Goal: Task Accomplishment & Management: Manage account settings

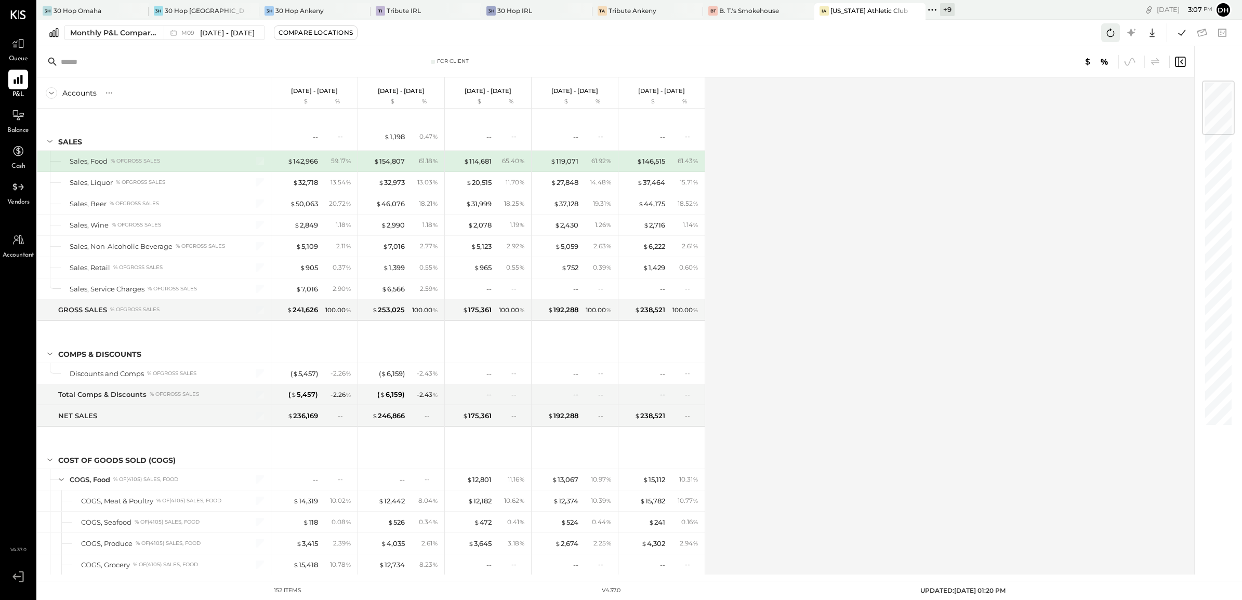
click at [1105, 31] on icon at bounding box center [1111, 33] width 14 height 14
click at [1116, 27] on icon at bounding box center [1111, 33] width 14 height 14
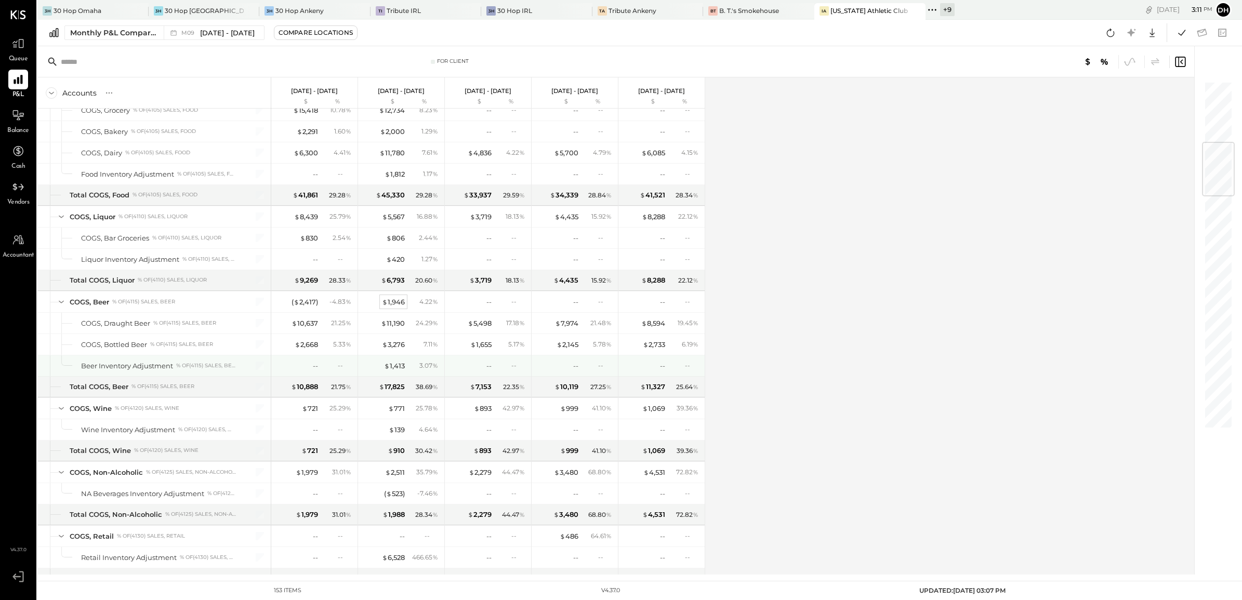
scroll to position [585, 0]
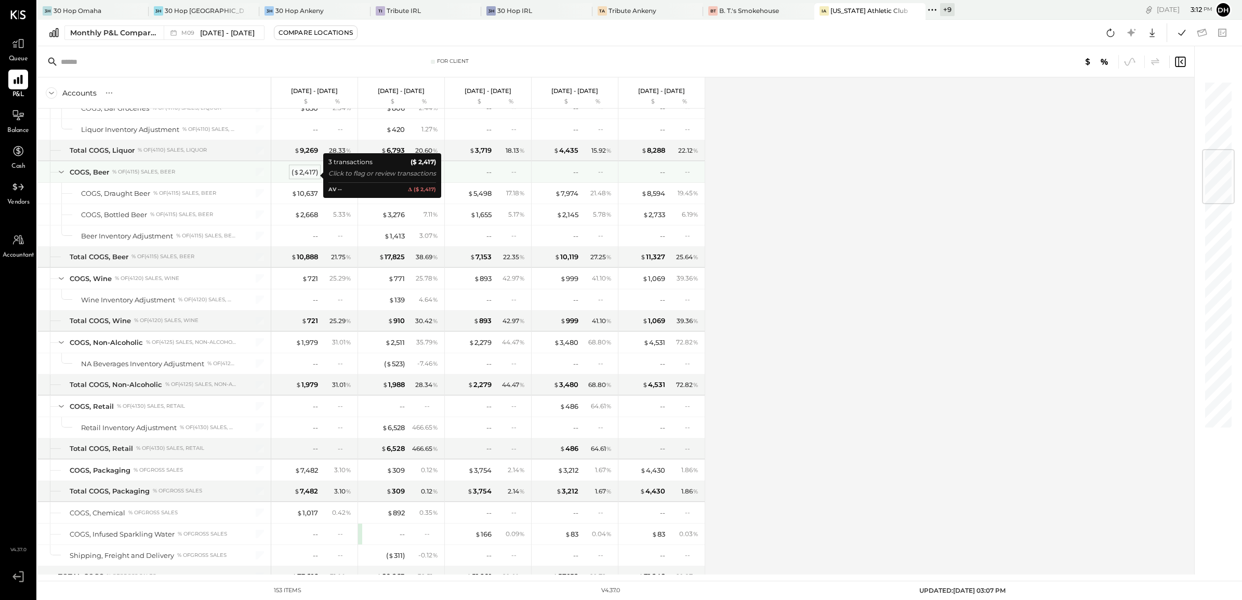
click at [308, 177] on div "( $ 2,417 )" at bounding box center [305, 172] width 27 height 10
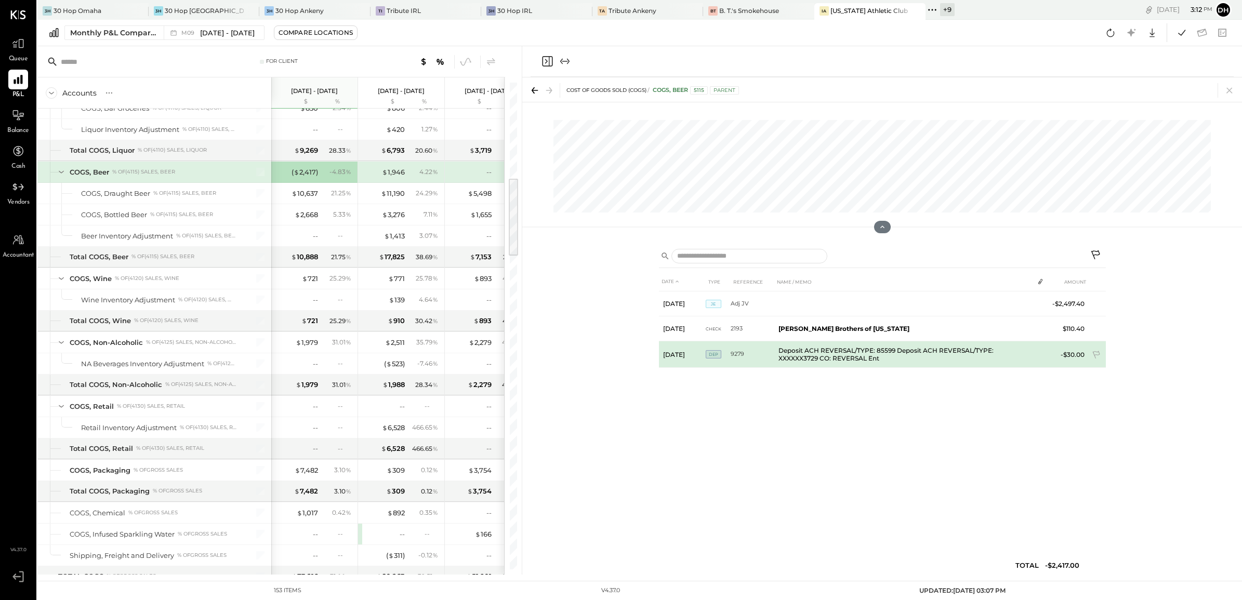
click at [834, 350] on td "Deposit ACH REVERSAL/TYPE: 85599 Deposit ACH REVERSAL/TYPE: XXXXXX3729 CO: REVE…" at bounding box center [904, 355] width 259 height 27
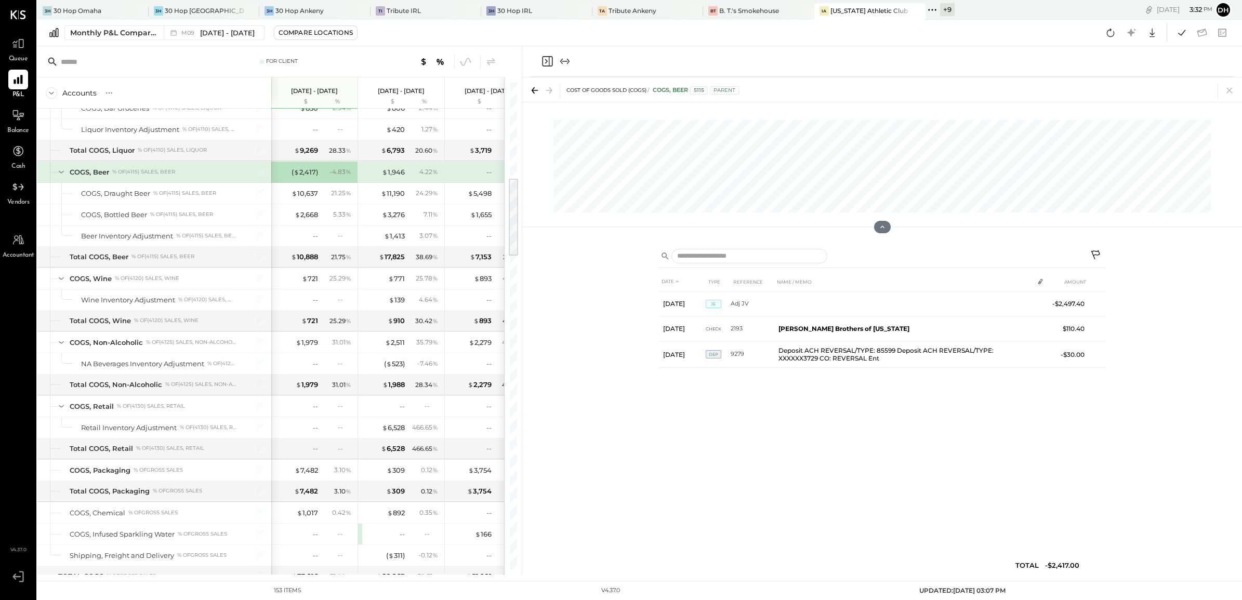
click at [535, 92] on icon at bounding box center [535, 90] width 15 height 15
click at [1233, 88] on icon at bounding box center [1230, 90] width 15 height 15
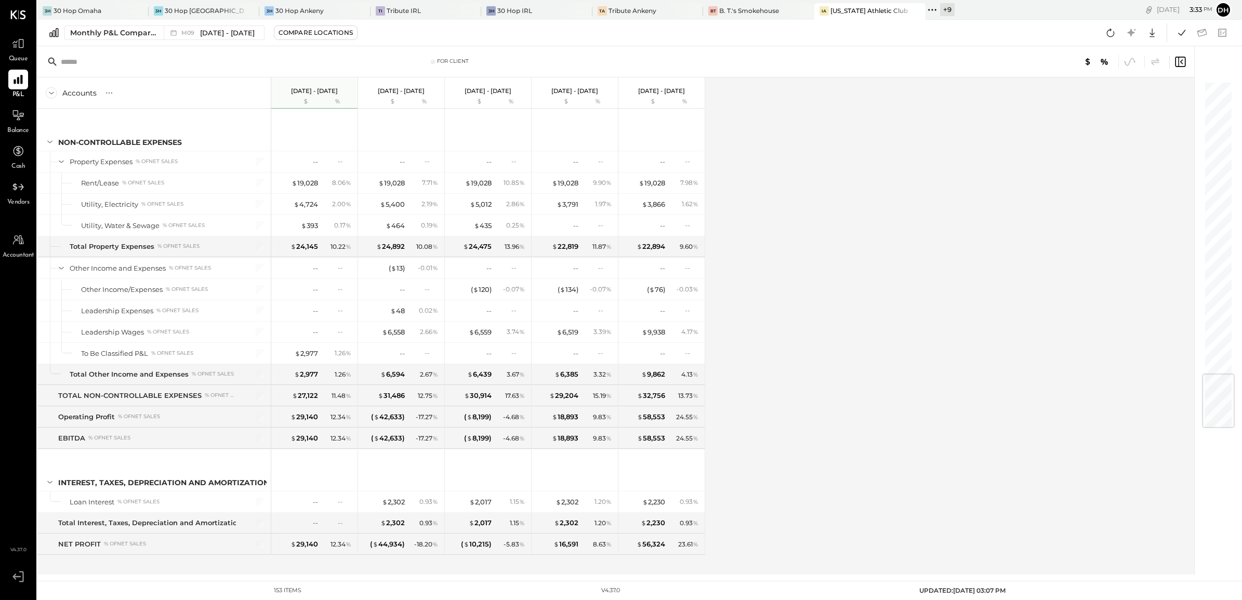
scroll to position [2492, 0]
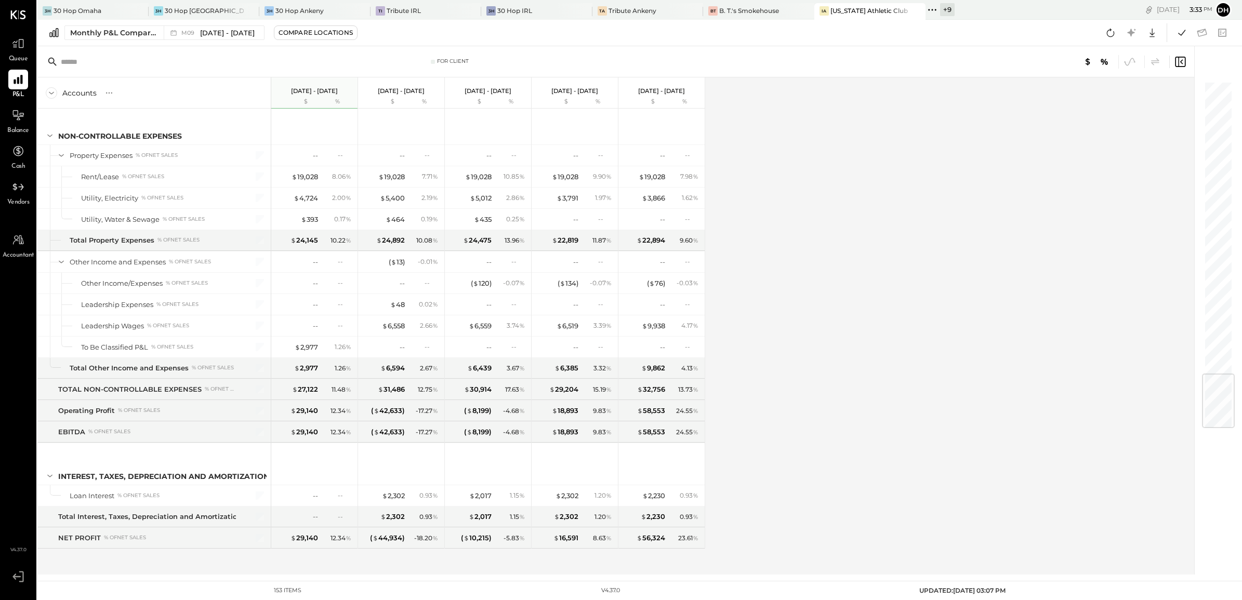
click at [872, 225] on div "Accounts S % GL [DATE] - [DATE] $ % [DATE] - [DATE] $ % [DATE] - [DATE] $ % [DA…" at bounding box center [616, 325] width 1159 height 497
click at [176, 8] on div "30 Hop [GEOGRAPHIC_DATA]" at bounding box center [205, 10] width 80 height 9
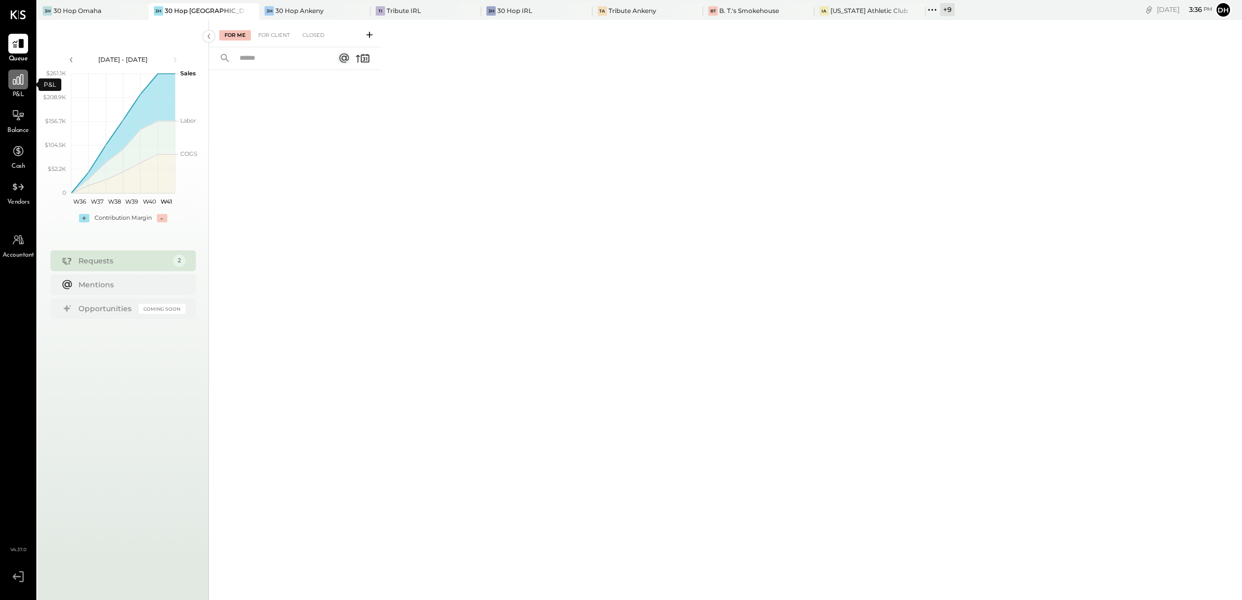
click at [15, 82] on icon at bounding box center [18, 80] width 14 height 14
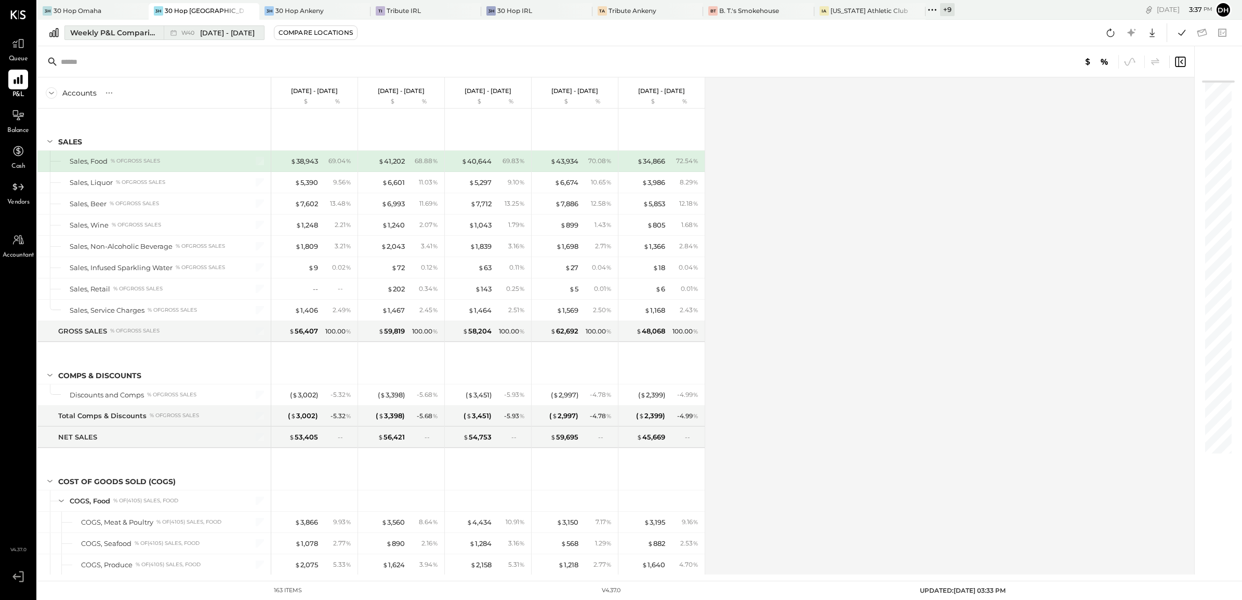
click at [200, 30] on div "W40 [DATE] - [DATE]" at bounding box center [217, 33] width 73 height 10
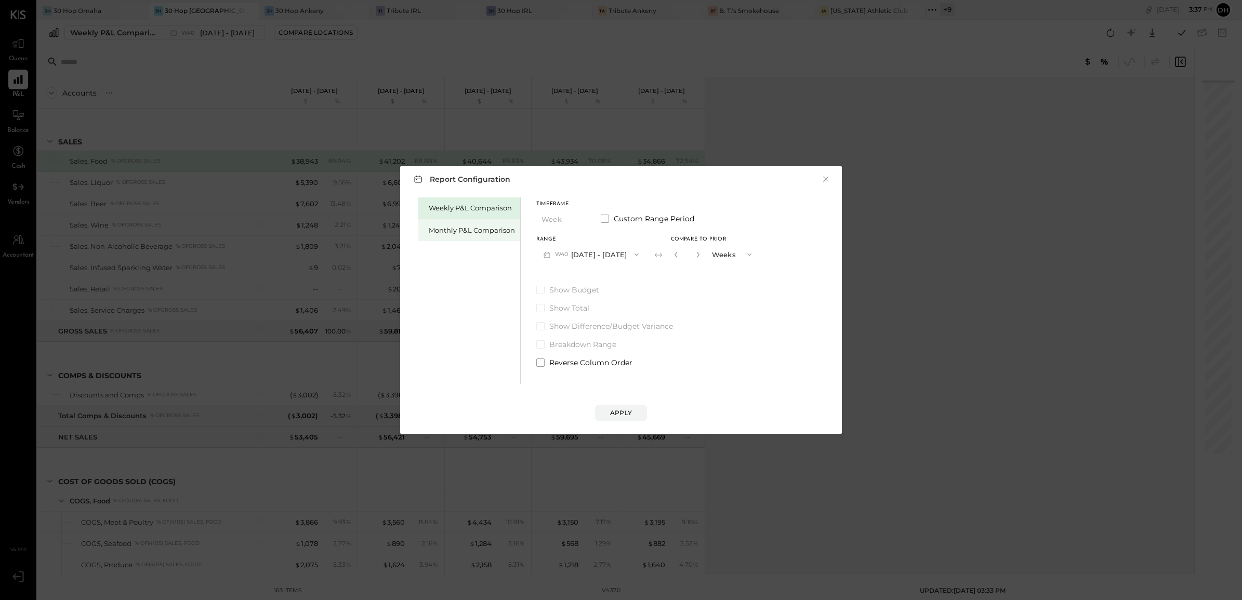
click at [473, 230] on div "Monthly P&L Comparison" at bounding box center [472, 231] width 86 height 10
click at [668, 259] on div "Compare" at bounding box center [678, 256] width 34 height 9
click at [693, 255] on icon "button" at bounding box center [696, 255] width 6 height 6
click at [693, 256] on icon "button" at bounding box center [696, 255] width 6 height 6
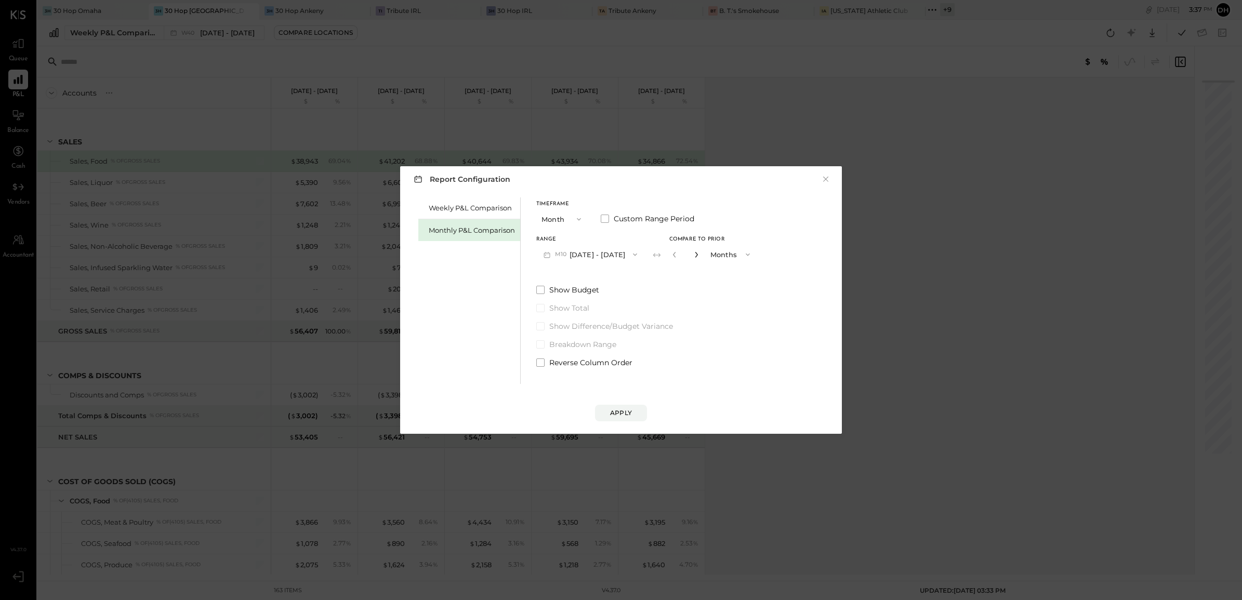
type input "*"
click at [605, 253] on button "M10 [DATE] - [DATE]" at bounding box center [590, 254] width 108 height 19
click at [598, 280] on span "[DATE] - [DATE]" at bounding box center [586, 277] width 49 height 9
click at [622, 409] on div "Apply" at bounding box center [621, 413] width 22 height 9
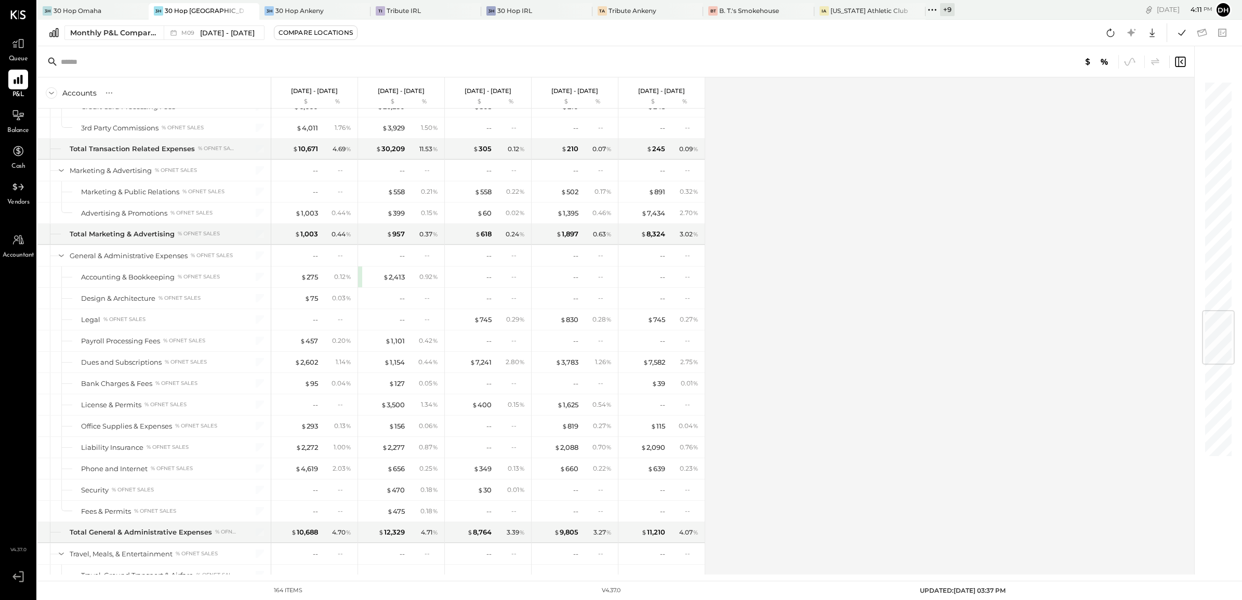
scroll to position [2079, 0]
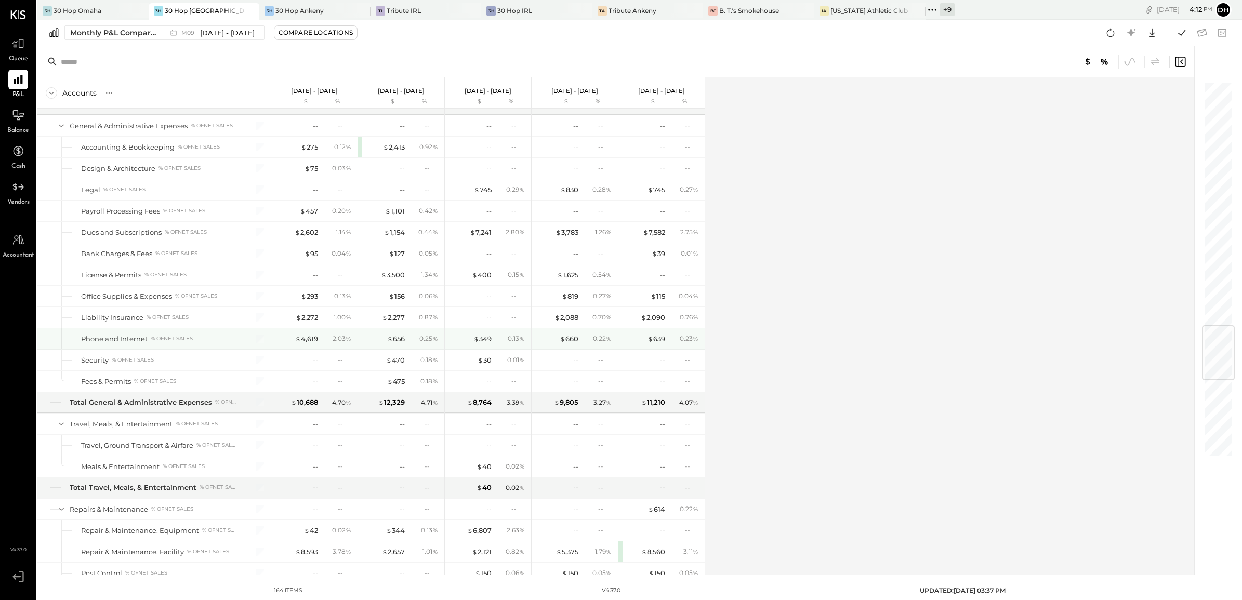
click at [307, 344] on div "$ 4,619" at bounding box center [306, 339] width 23 height 10
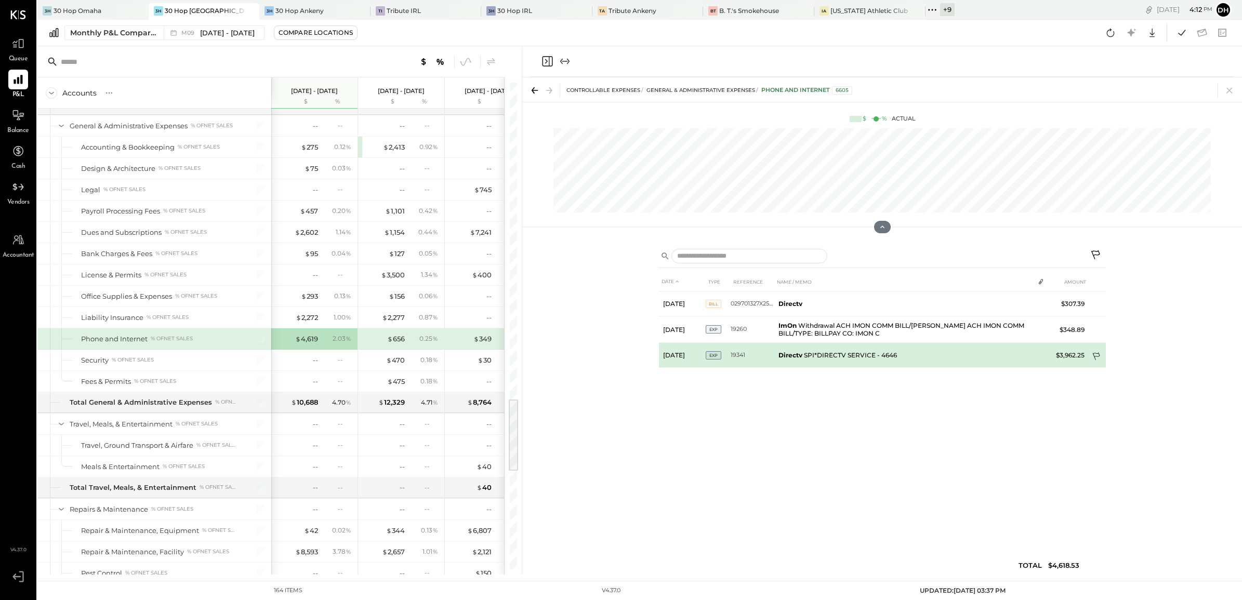
click at [1096, 353] on icon at bounding box center [1097, 357] width 10 height 10
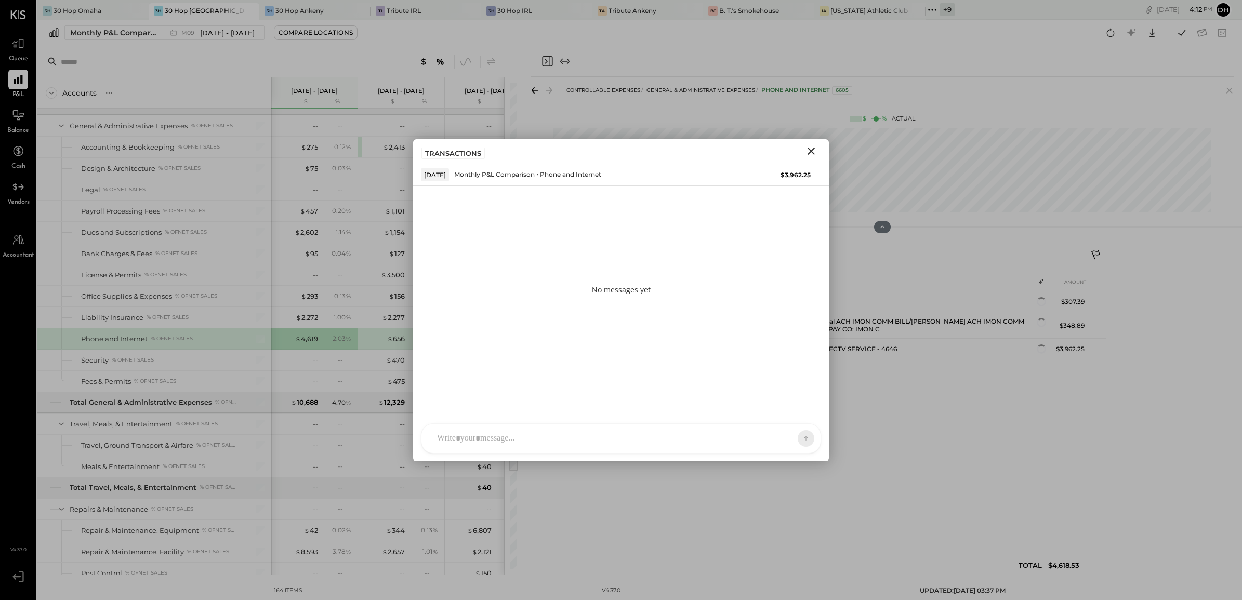
click at [500, 444] on div "AM [PERSON_NAME] [PERSON_NAME] BK [PERSON_NAME] DB [PERSON_NAME] RP [PERSON_NAM…" at bounding box center [621, 439] width 400 height 30
click at [800, 376] on icon at bounding box center [799, 379] width 12 height 12
click at [798, 424] on icon at bounding box center [799, 422] width 12 height 12
click at [799, 438] on icon at bounding box center [797, 438] width 9 height 10
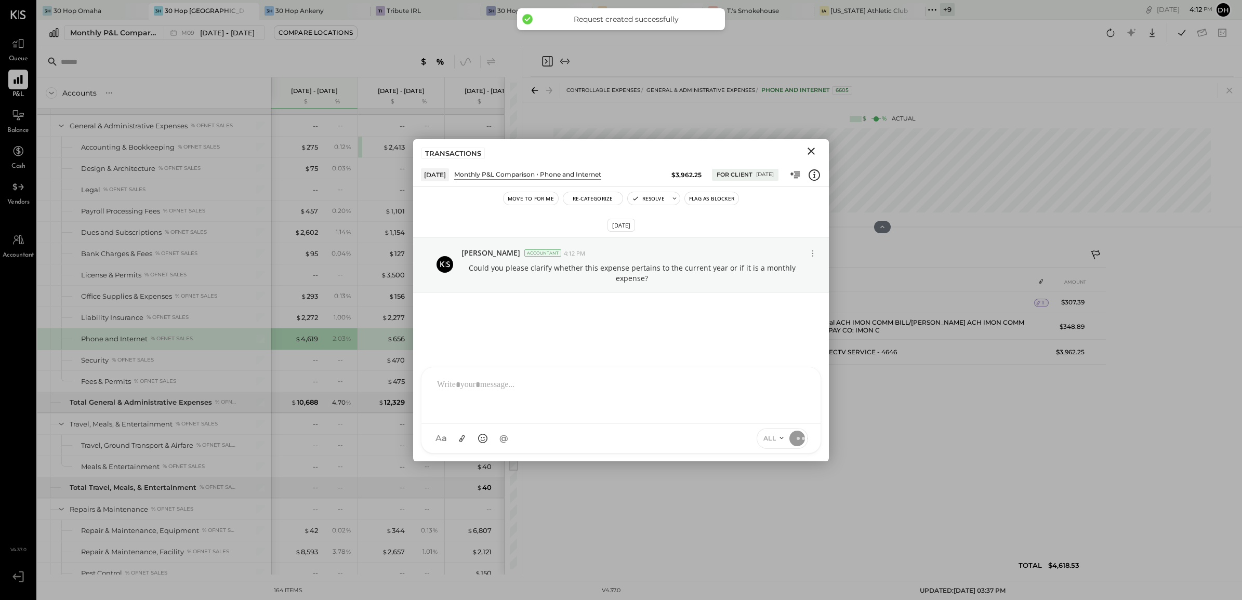
click at [809, 149] on icon "Close" at bounding box center [811, 151] width 7 height 7
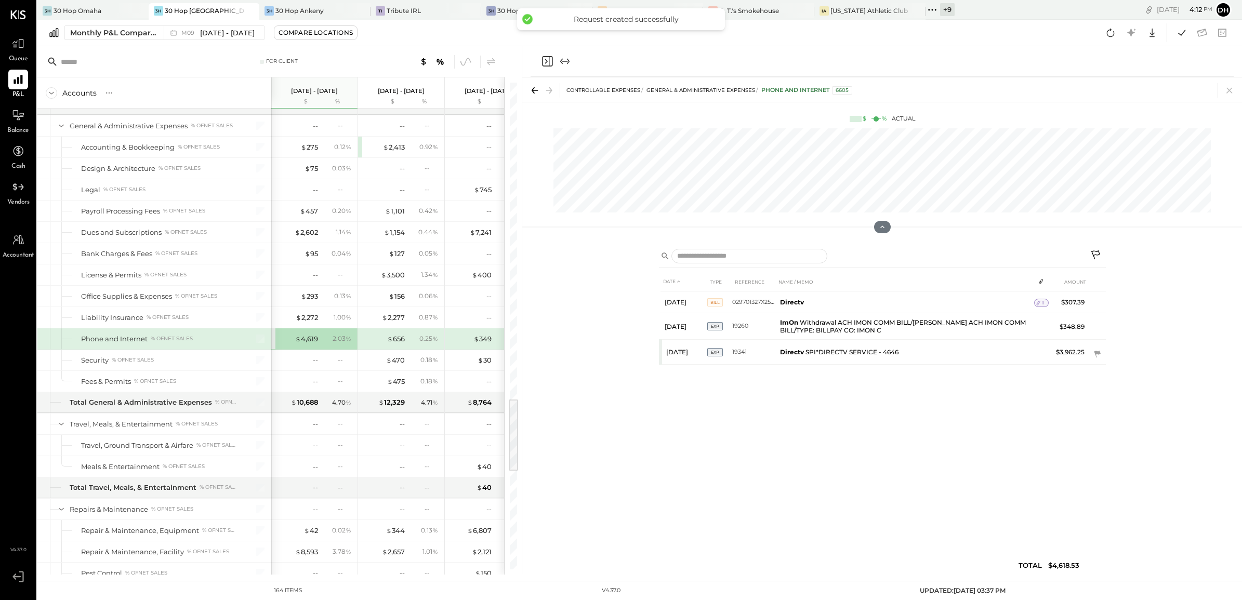
click at [1226, 89] on icon at bounding box center [1230, 90] width 15 height 15
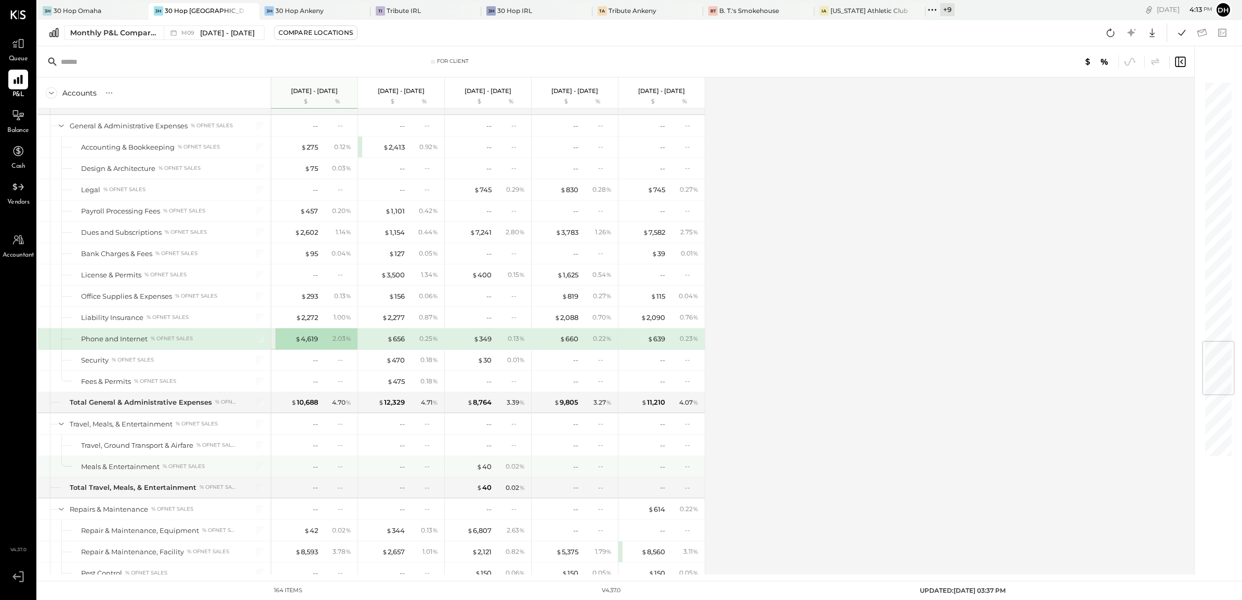
scroll to position [2209, 0]
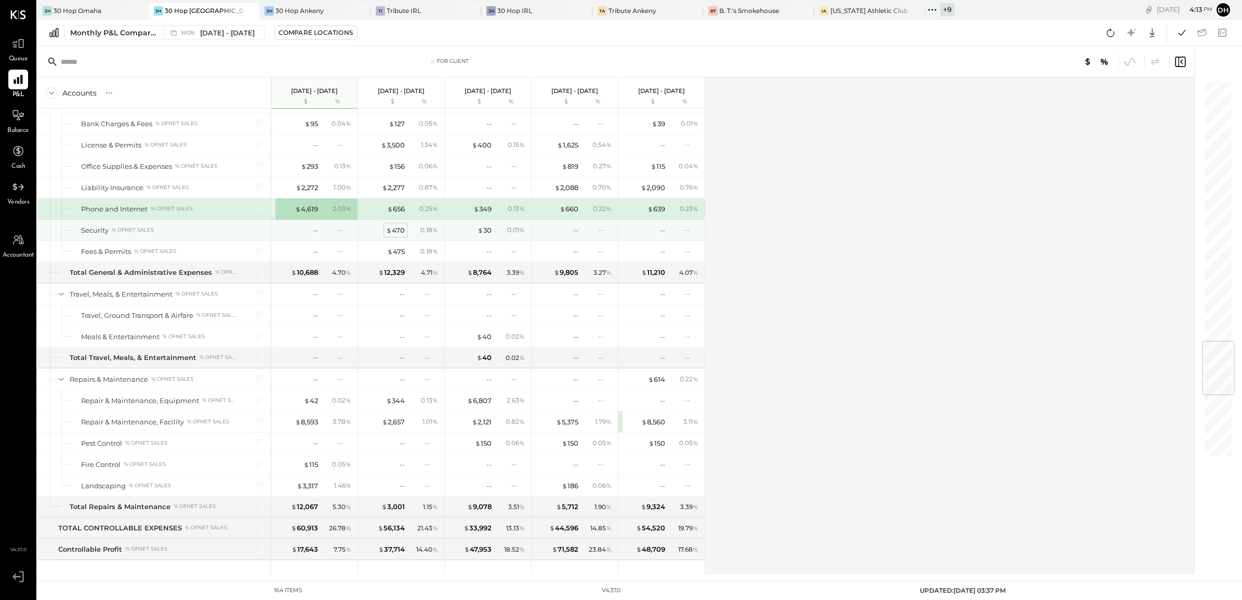
click at [401, 235] on div "$ 470" at bounding box center [395, 231] width 19 height 10
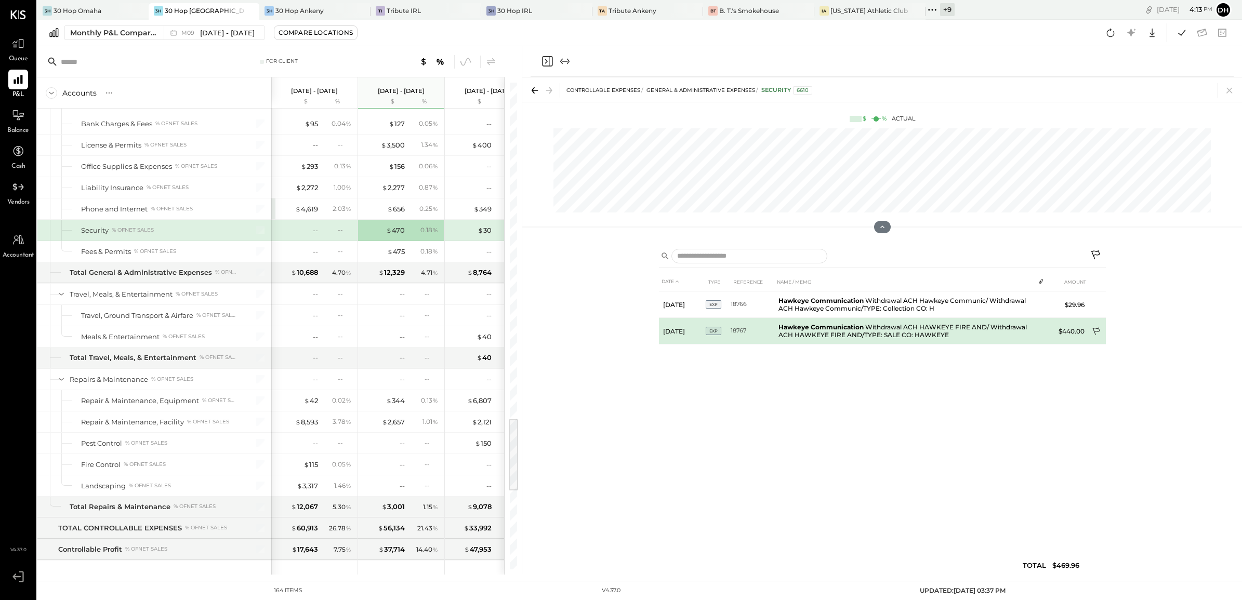
click at [1095, 327] on icon at bounding box center [1097, 332] width 10 height 10
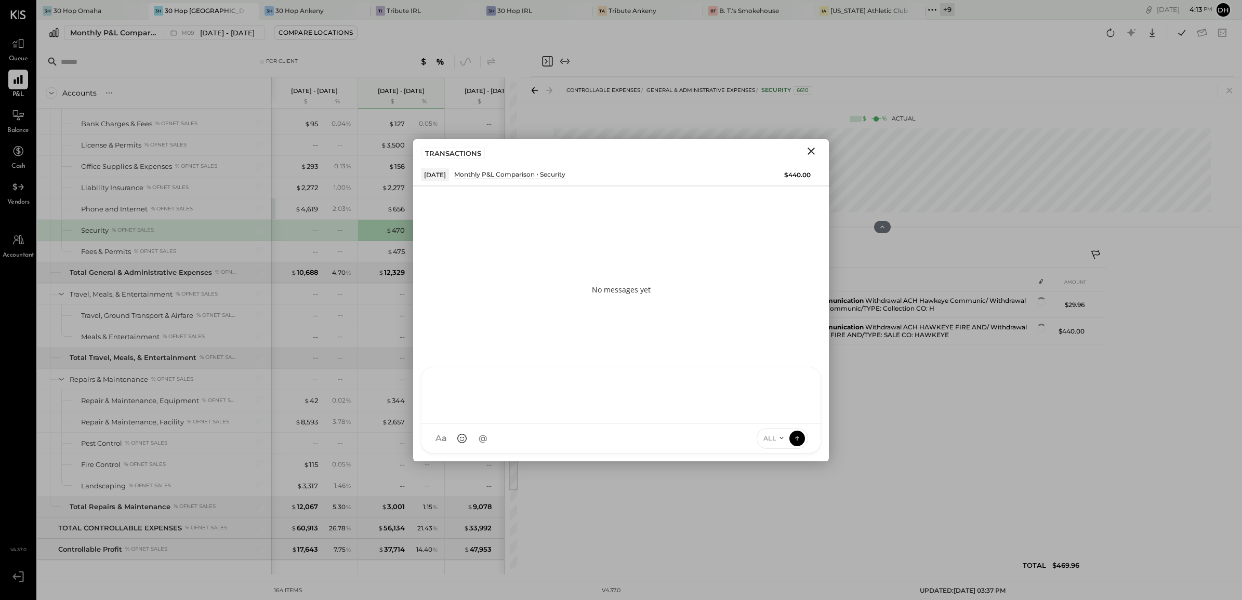
click at [481, 438] on div "AM [PERSON_NAME] [PERSON_NAME] BK [PERSON_NAME] DB [PERSON_NAME] RP [PERSON_NAM…" at bounding box center [621, 410] width 400 height 87
click at [555, 388] on div "**********" at bounding box center [621, 395] width 378 height 42
click at [798, 379] on icon at bounding box center [798, 378] width 7 height 7
click at [796, 420] on icon at bounding box center [799, 422] width 8 height 8
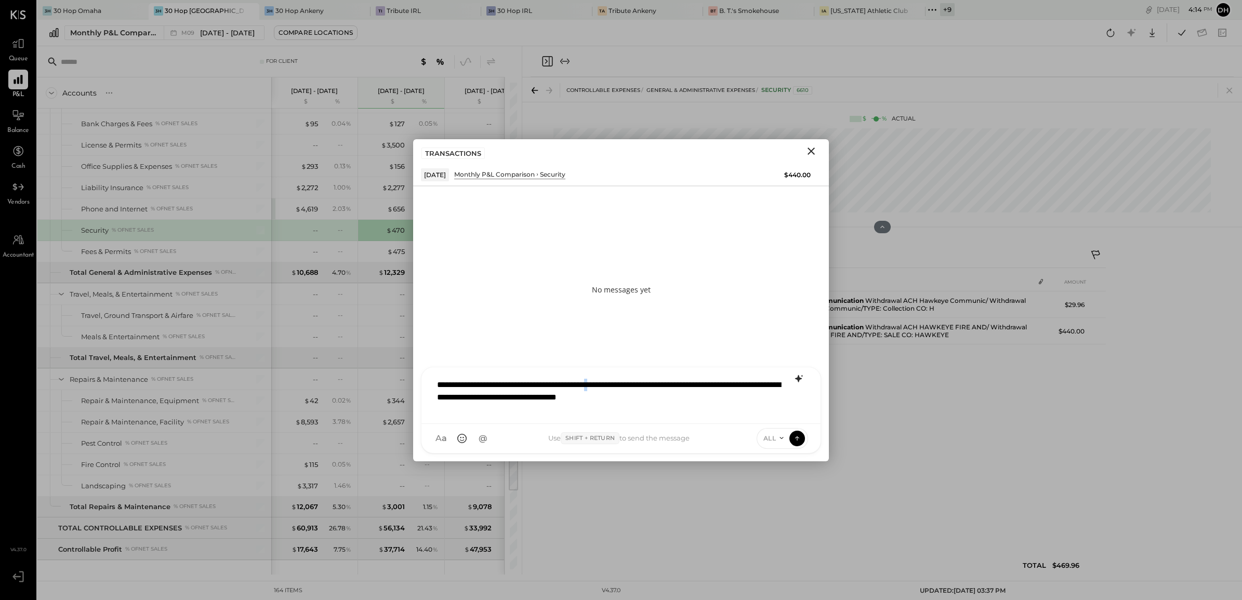
click at [634, 385] on div "**********" at bounding box center [621, 395] width 378 height 42
click at [636, 399] on div "**********" at bounding box center [621, 395] width 378 height 42
drag, startPoint x: 632, startPoint y: 396, endPoint x: 653, endPoint y: 394, distance: 21.4
click at [653, 394] on div "**********" at bounding box center [621, 395] width 378 height 42
drag, startPoint x: 532, startPoint y: 399, endPoint x: 560, endPoint y: 399, distance: 28.6
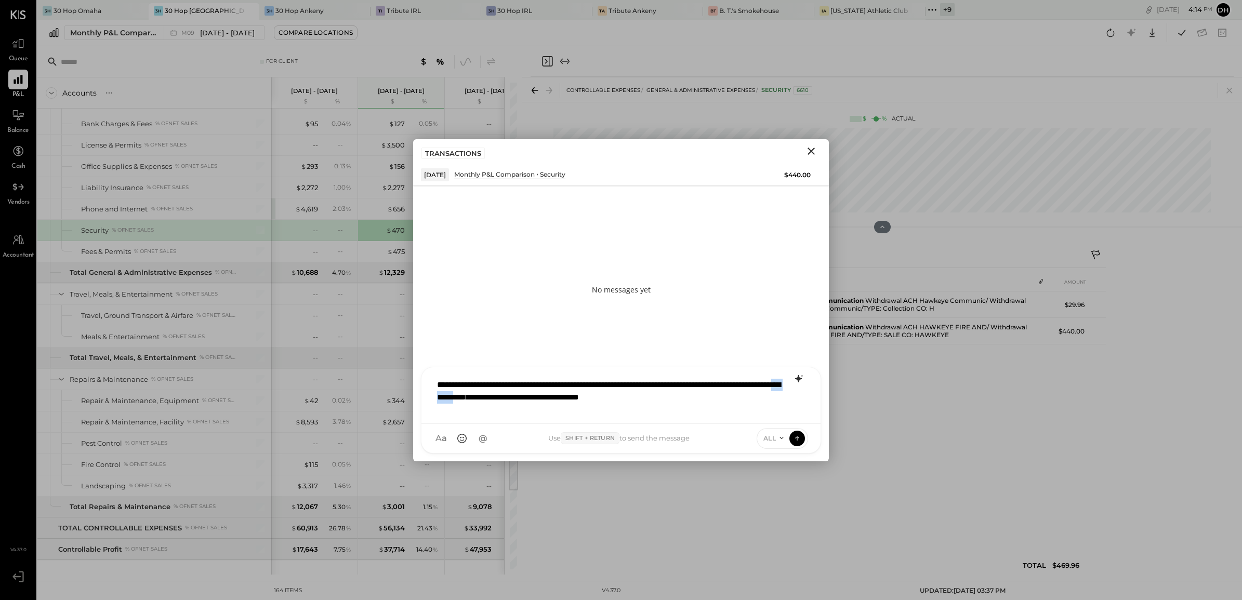
click at [560, 399] on div "**********" at bounding box center [621, 395] width 378 height 42
click at [797, 441] on icon at bounding box center [797, 438] width 9 height 10
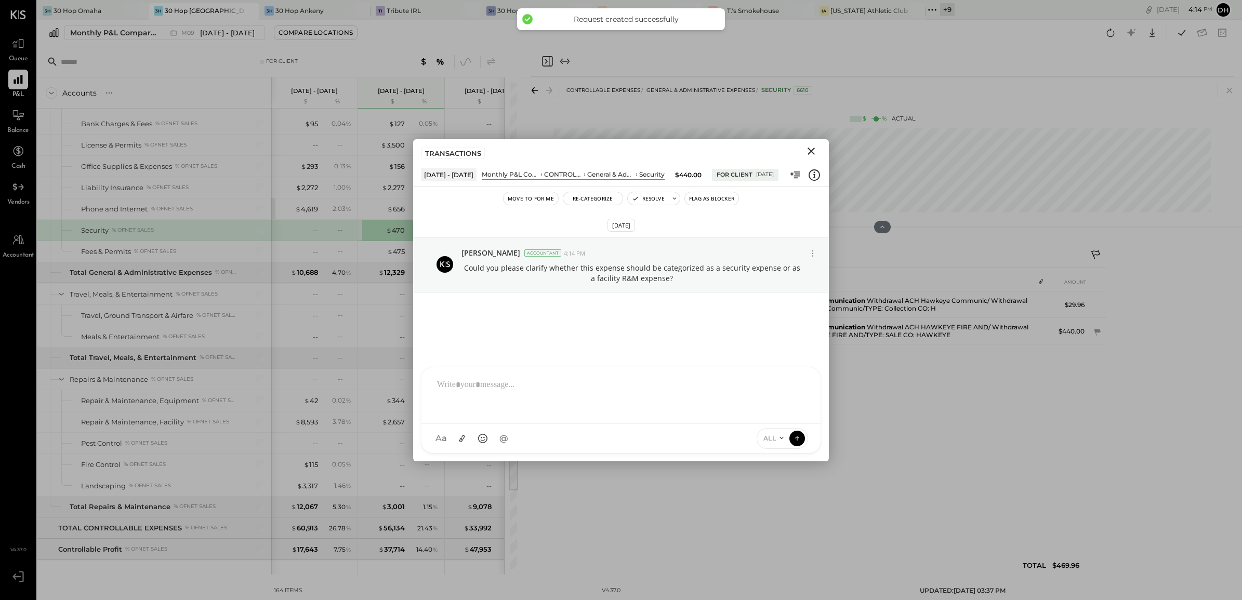
click at [814, 149] on icon "Close" at bounding box center [811, 151] width 7 height 7
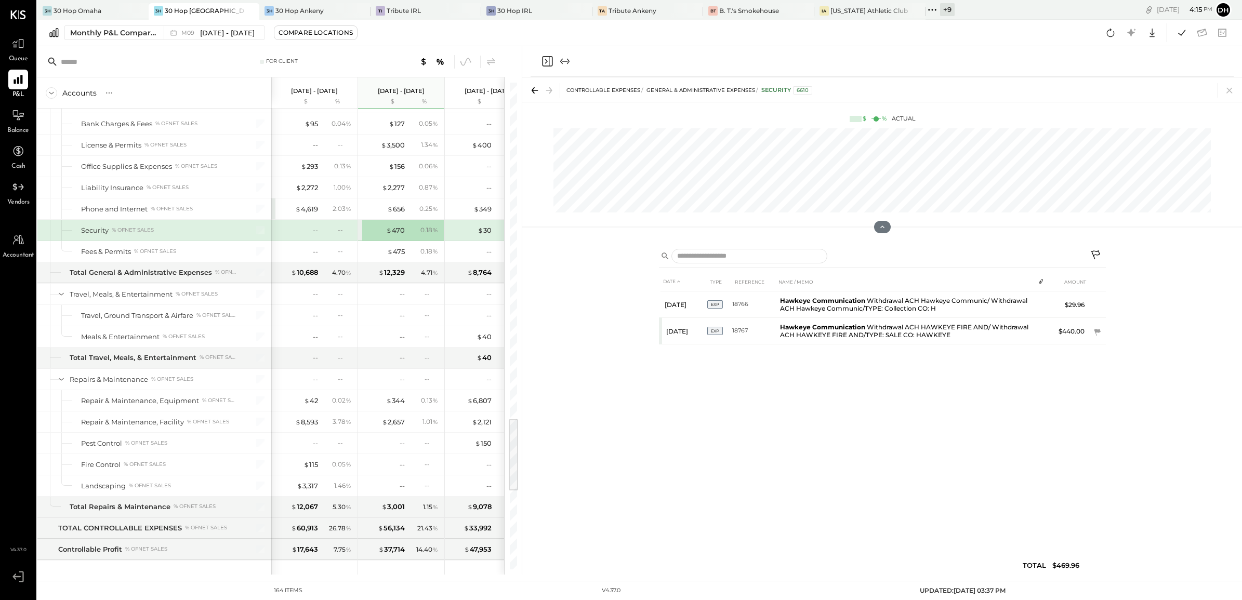
drag, startPoint x: 1228, startPoint y: 85, endPoint x: 1241, endPoint y: 115, distance: 32.8
click at [1228, 86] on icon at bounding box center [1230, 90] width 15 height 15
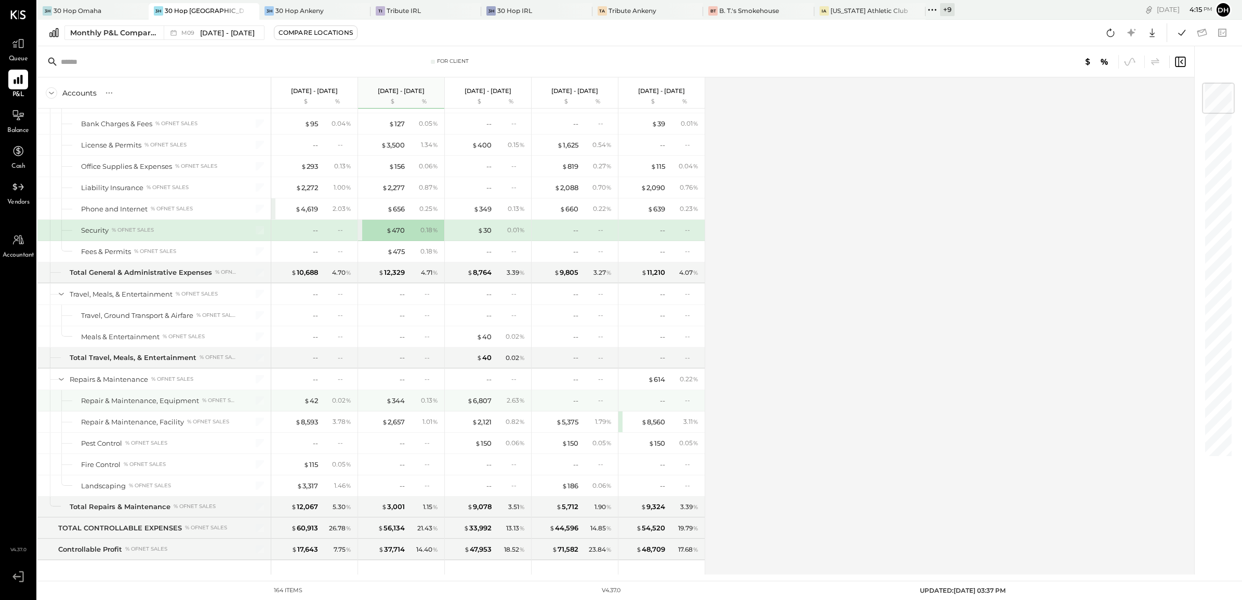
scroll to position [2404, 0]
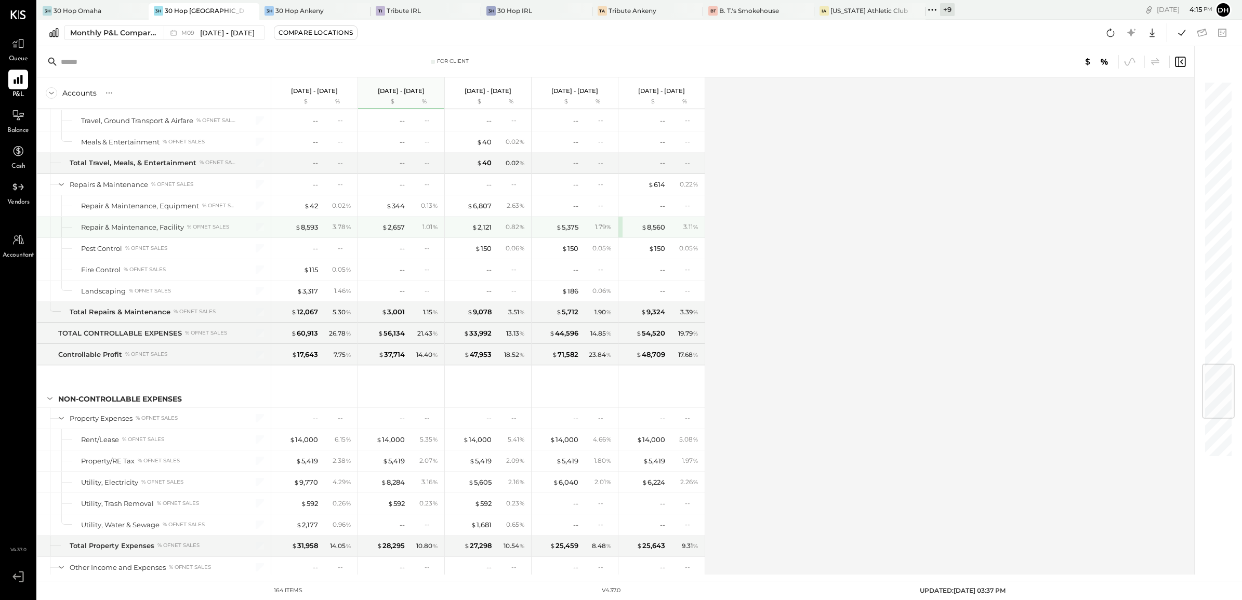
drag, startPoint x: 312, startPoint y: 238, endPoint x: 440, endPoint y: 284, distance: 135.7
click at [312, 232] on div "$ 8,593" at bounding box center [306, 227] width 23 height 10
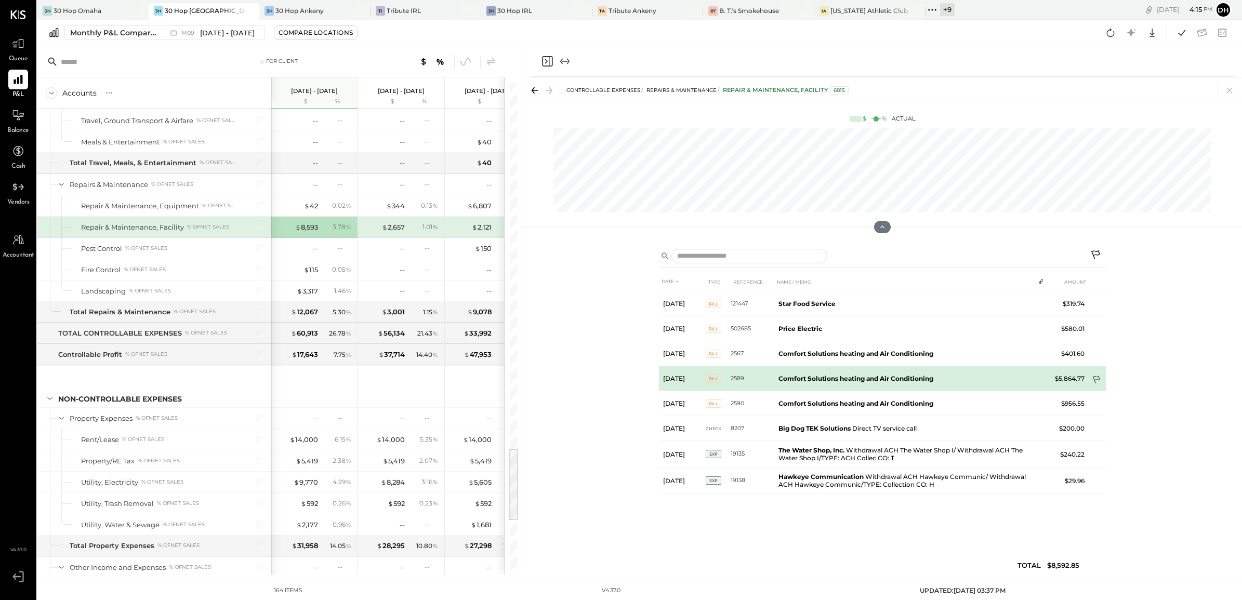
click at [1095, 377] on icon at bounding box center [1096, 380] width 7 height 8
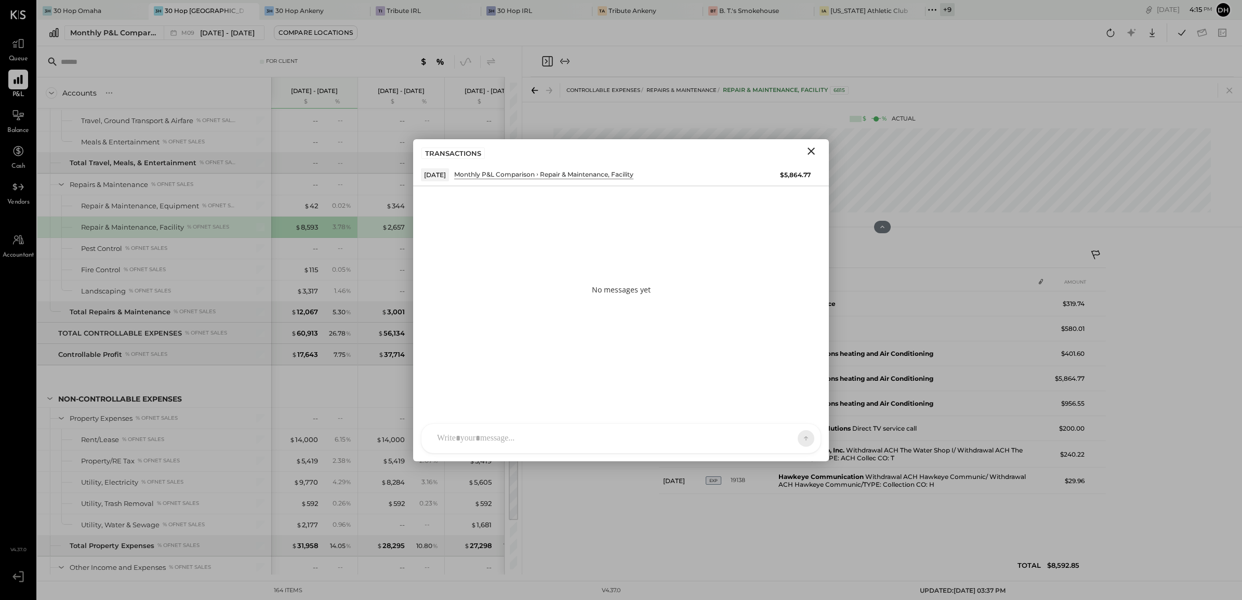
click at [547, 437] on div "AM [PERSON_NAME] [PERSON_NAME] BK [PERSON_NAME] DB [PERSON_NAME] RP [PERSON_NAM…" at bounding box center [621, 439] width 400 height 30
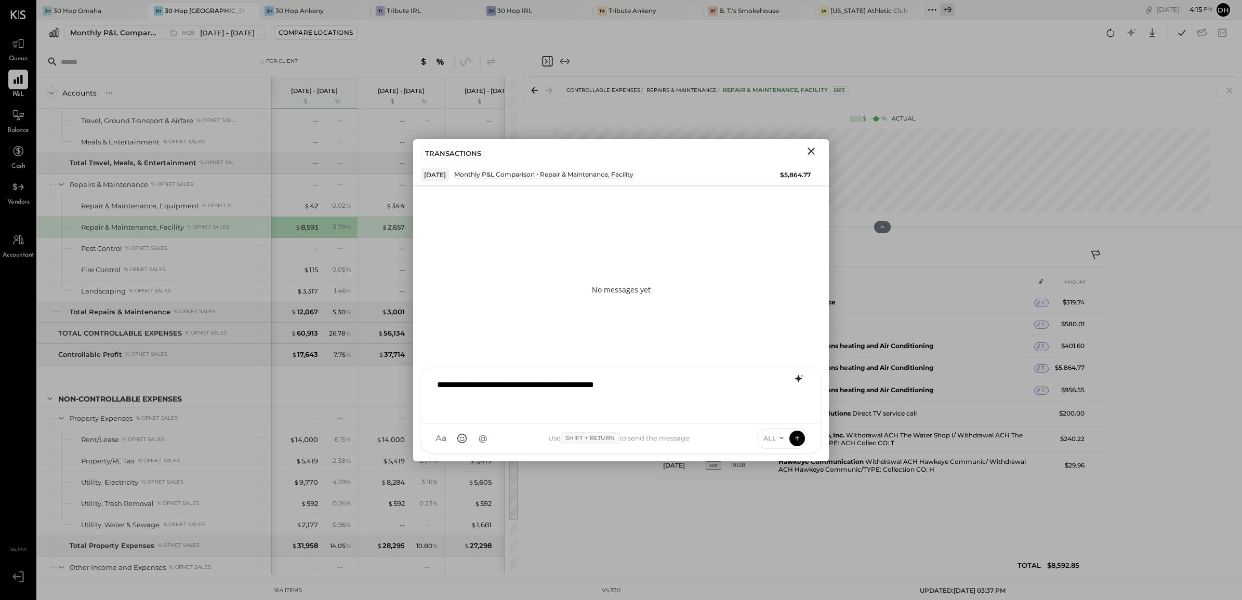
click at [797, 380] on icon at bounding box center [799, 379] width 12 height 12
click at [799, 420] on icon at bounding box center [799, 422] width 12 height 12
click at [798, 435] on icon at bounding box center [797, 438] width 9 height 10
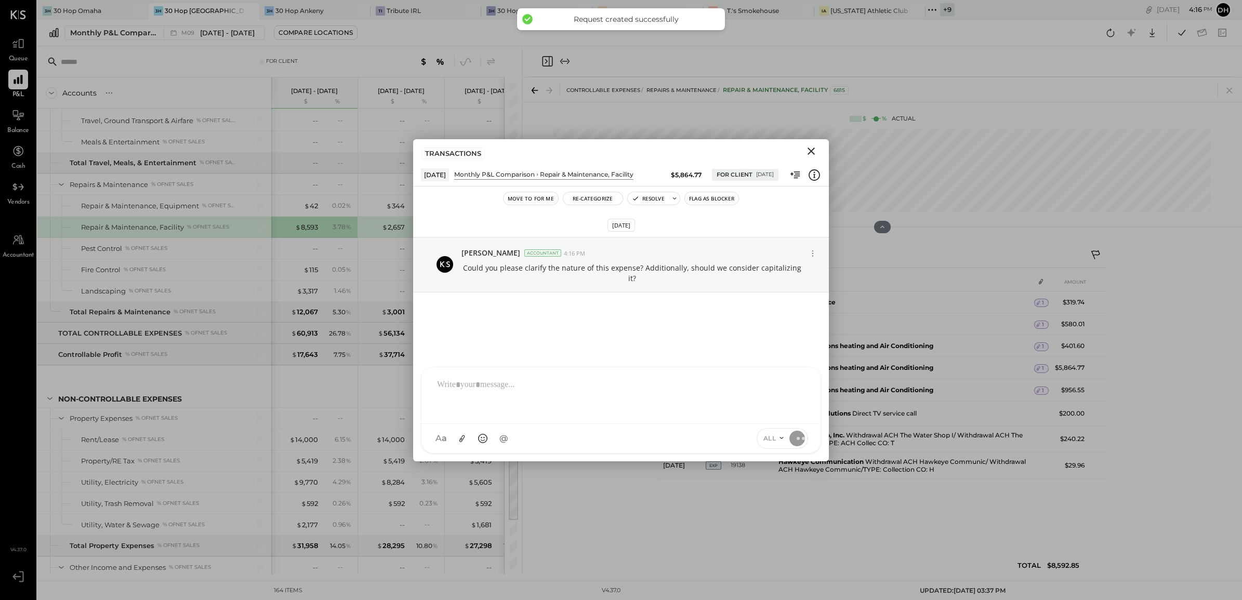
click at [811, 149] on icon "Close" at bounding box center [811, 151] width 12 height 12
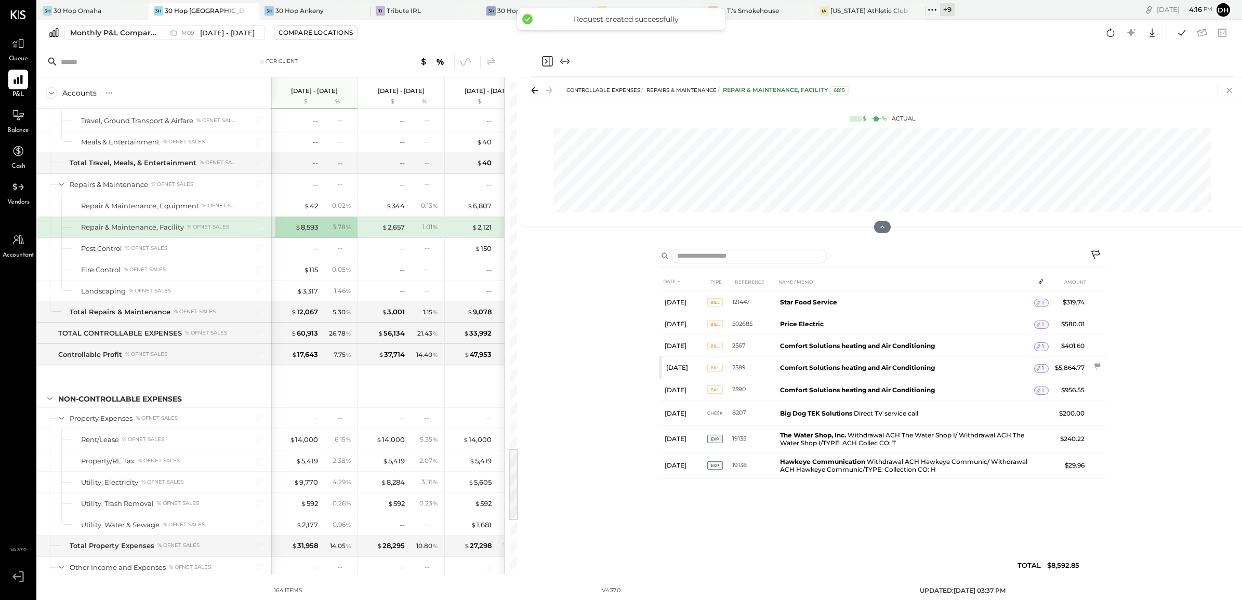
click at [1230, 91] on icon at bounding box center [1230, 91] width 6 height 6
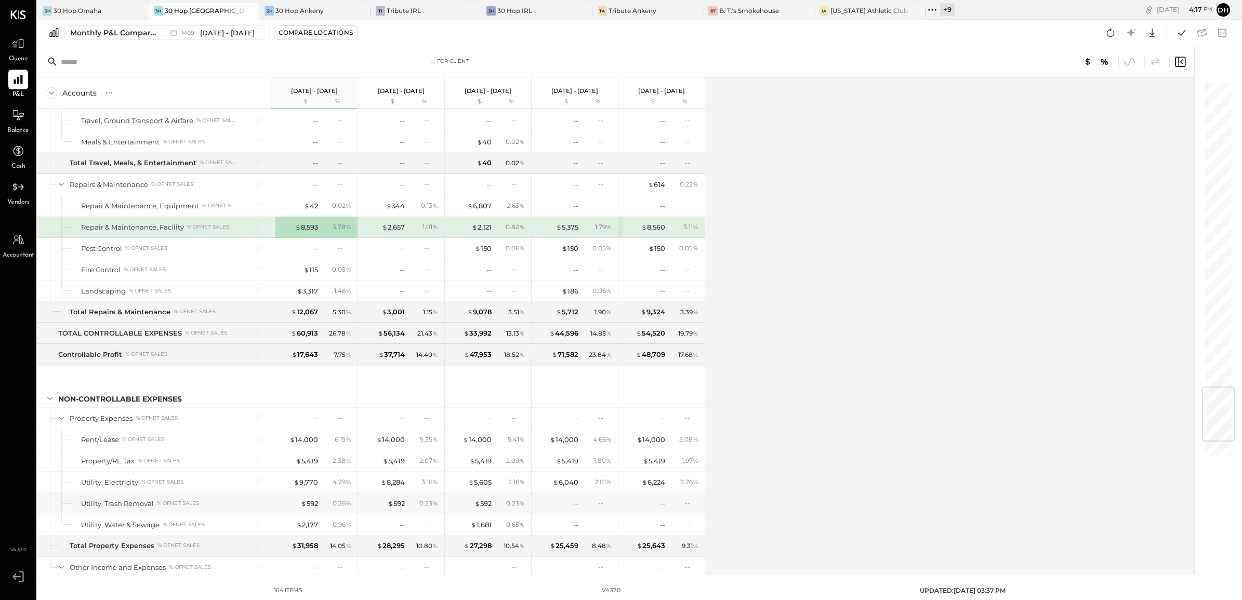
scroll to position [2599, 0]
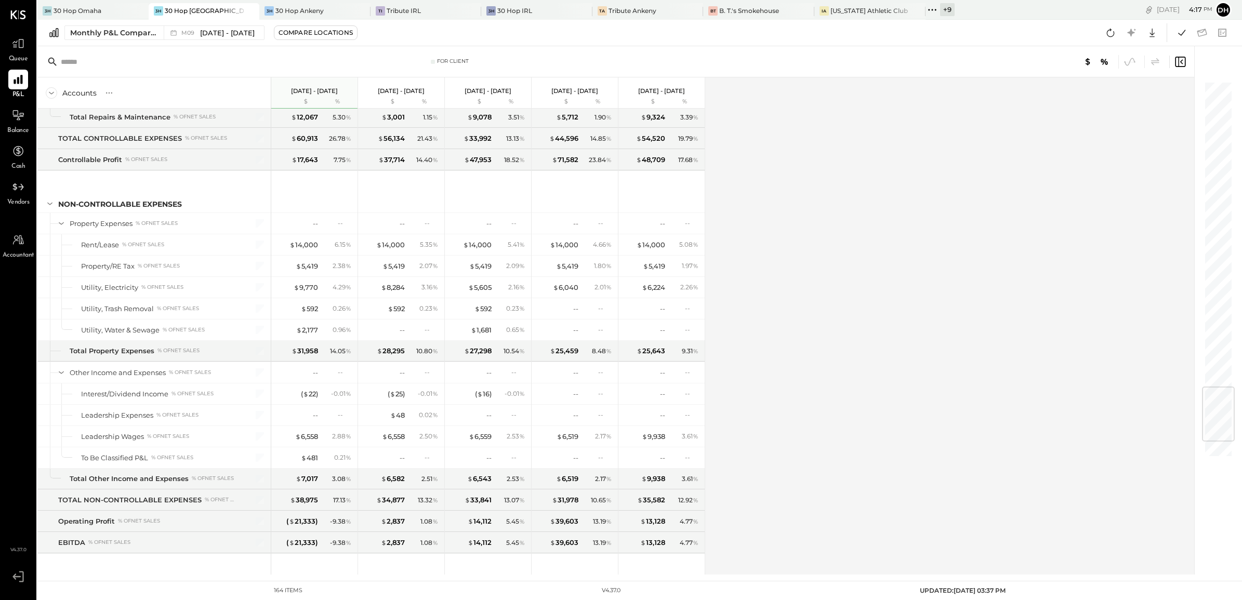
click at [1109, 32] on icon at bounding box center [1111, 33] width 14 height 14
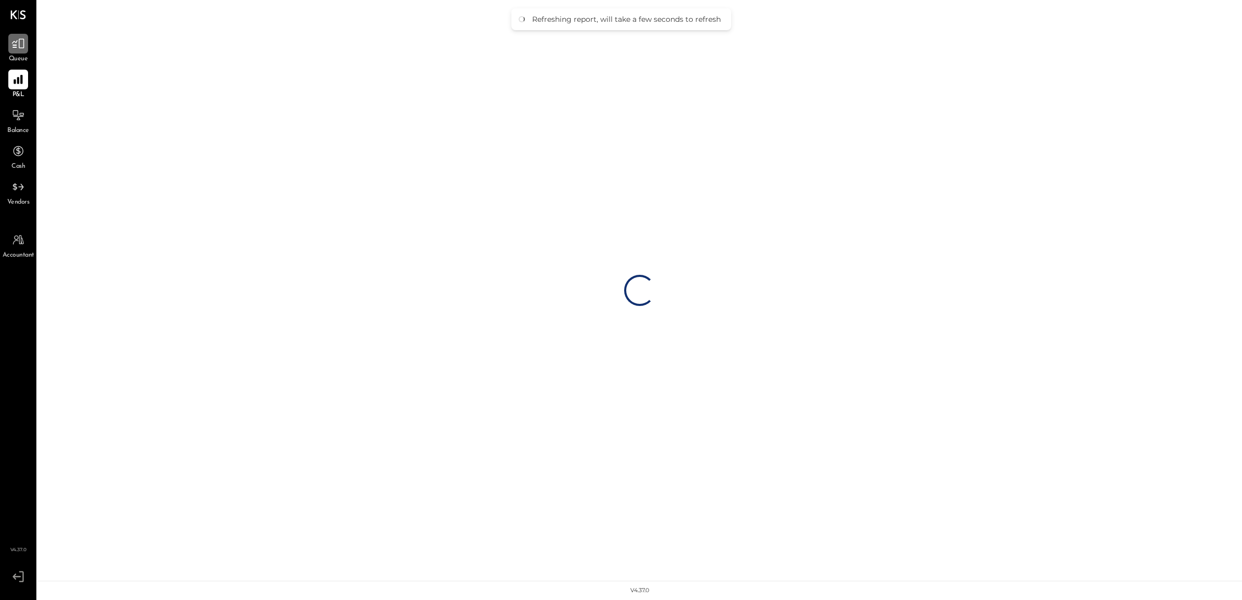
click at [21, 45] on icon at bounding box center [18, 44] width 14 height 14
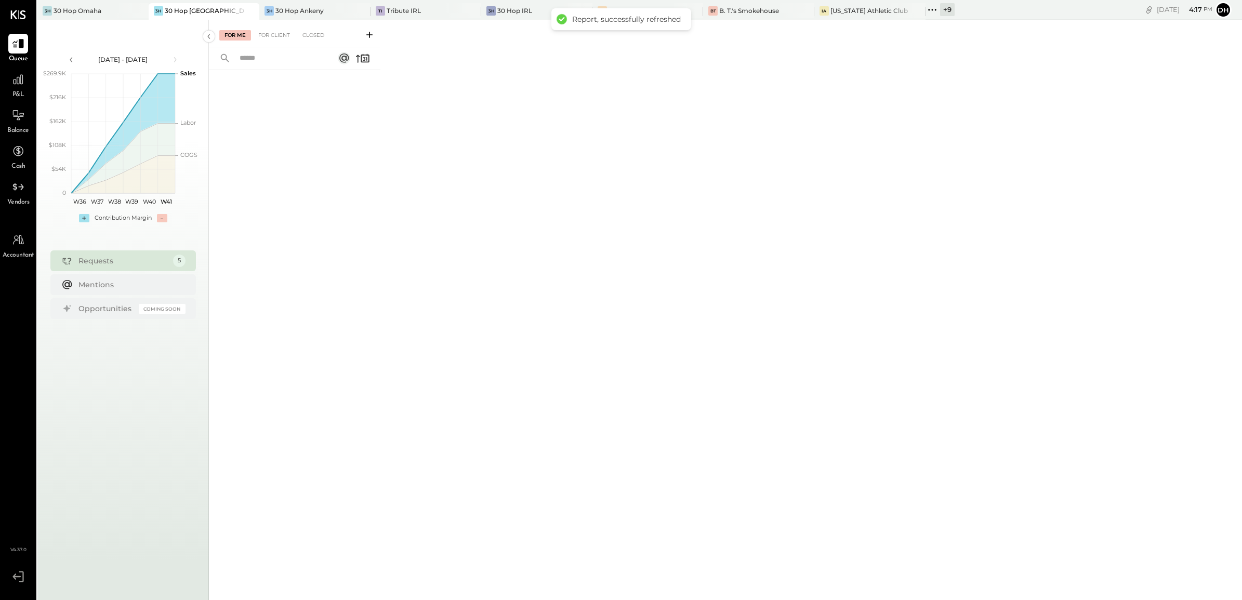
click at [368, 34] on icon at bounding box center [369, 35] width 10 height 10
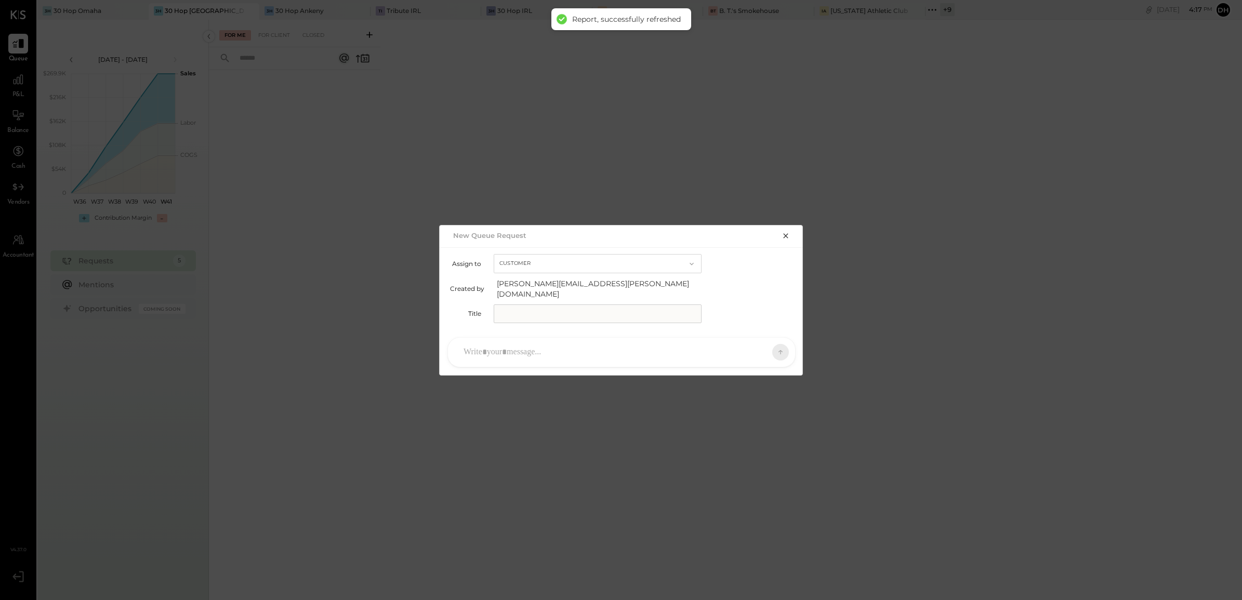
click at [565, 305] on input "text" at bounding box center [598, 314] width 208 height 19
type input "**********"
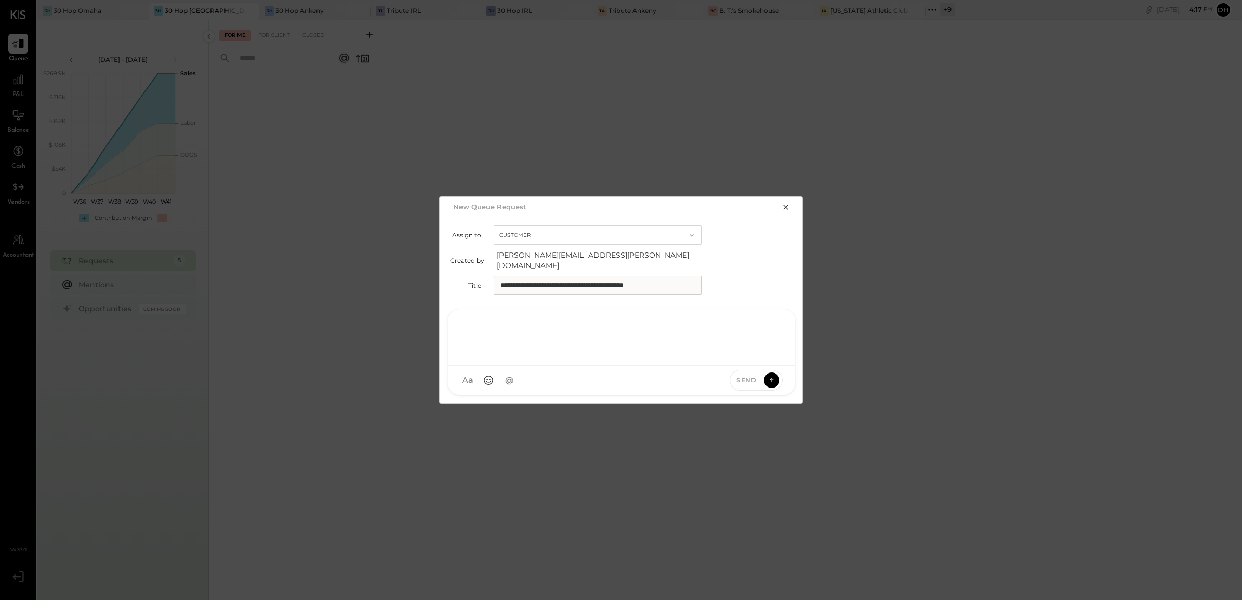
click at [552, 343] on div at bounding box center [621, 337] width 326 height 42
paste div
click at [774, 375] on icon at bounding box center [771, 380] width 9 height 10
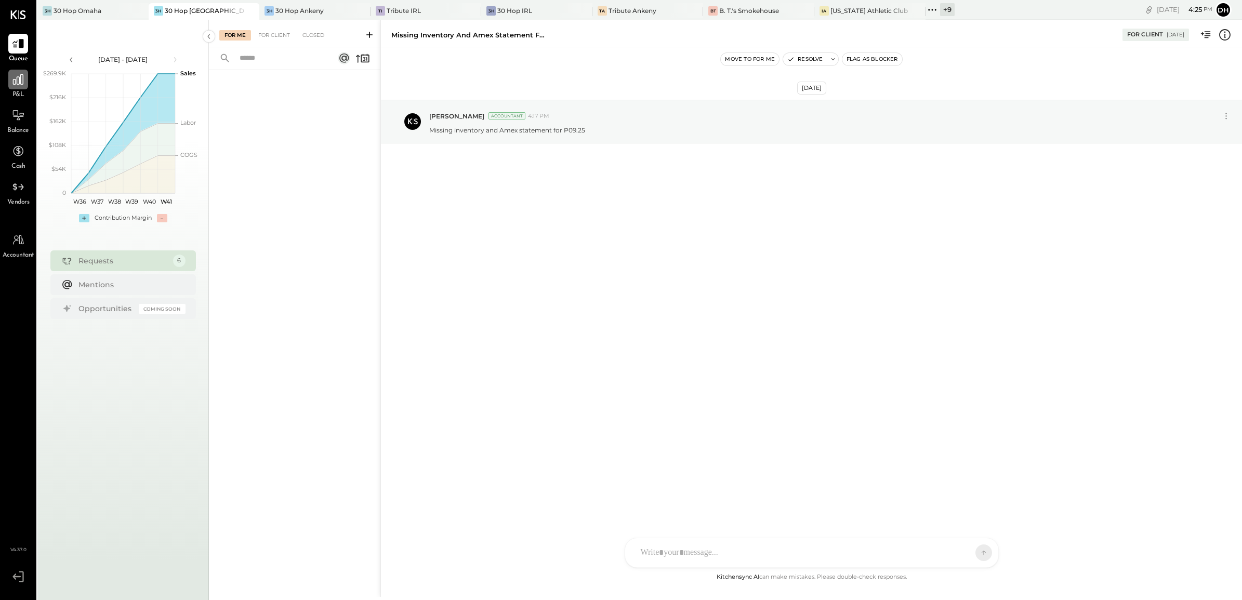
click at [19, 77] on icon at bounding box center [18, 80] width 14 height 14
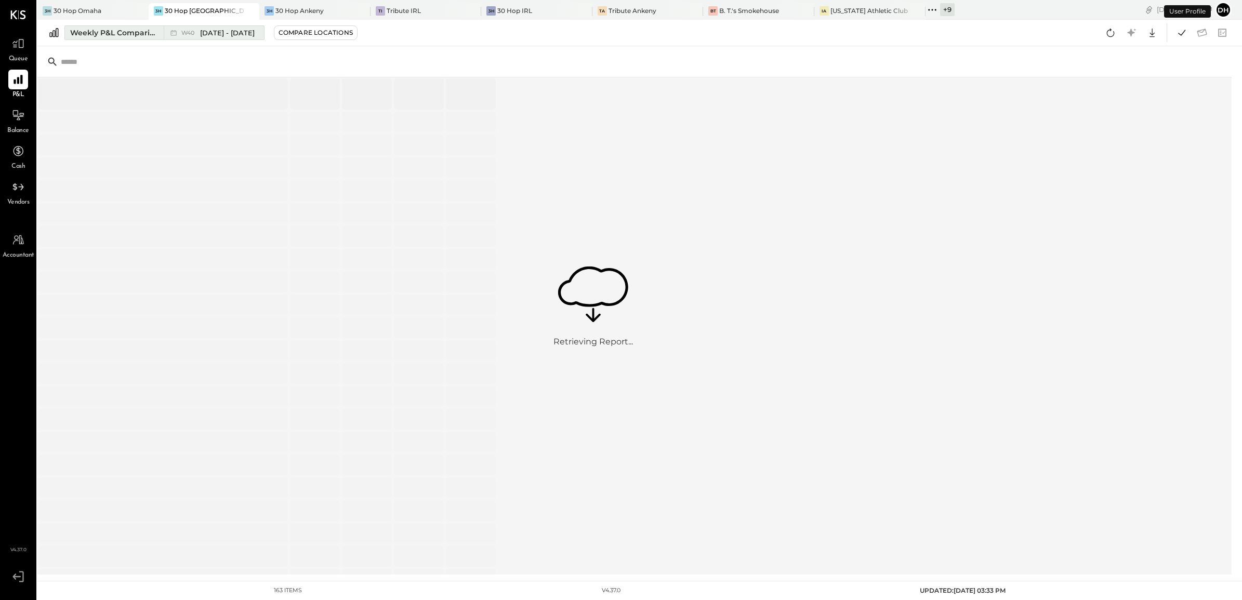
click at [95, 29] on div "Weekly P&L Comparison" at bounding box center [113, 33] width 87 height 10
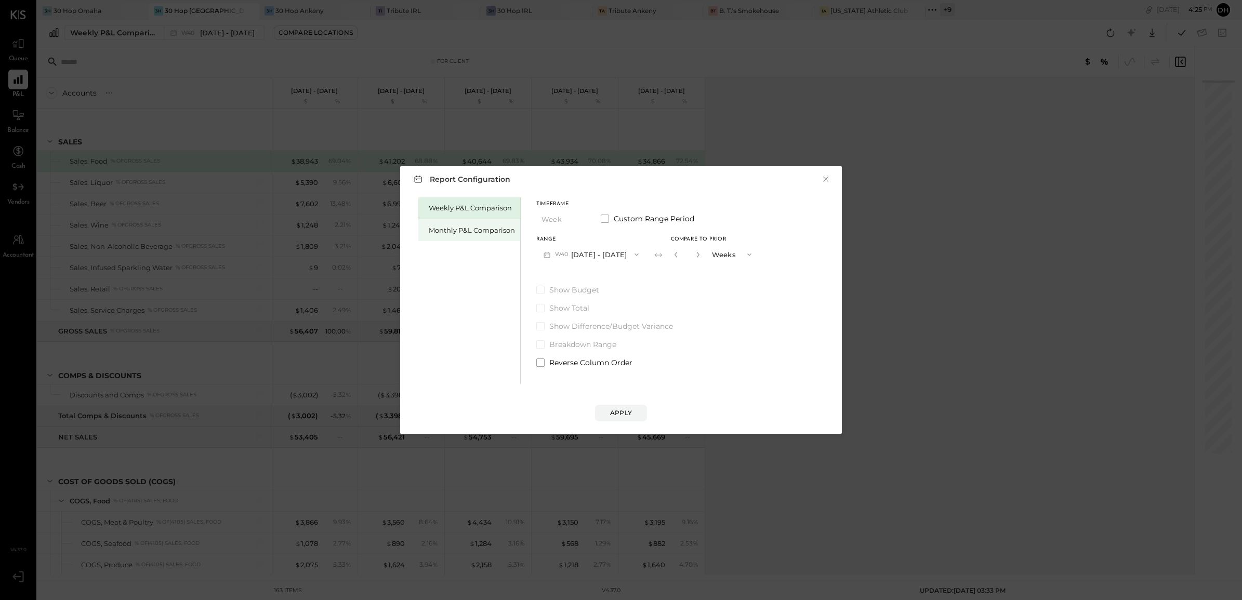
click at [467, 230] on div "Monthly P&L Comparison" at bounding box center [472, 231] width 86 height 10
click at [604, 256] on button "M10 [DATE] - [DATE]" at bounding box center [590, 254] width 108 height 19
click at [586, 277] on span "[DATE] - [DATE]" at bounding box center [586, 277] width 49 height 9
click at [674, 258] on div "Compare" at bounding box center [679, 256] width 34 height 9
click at [698, 254] on div "*" at bounding box center [687, 254] width 32 height 19
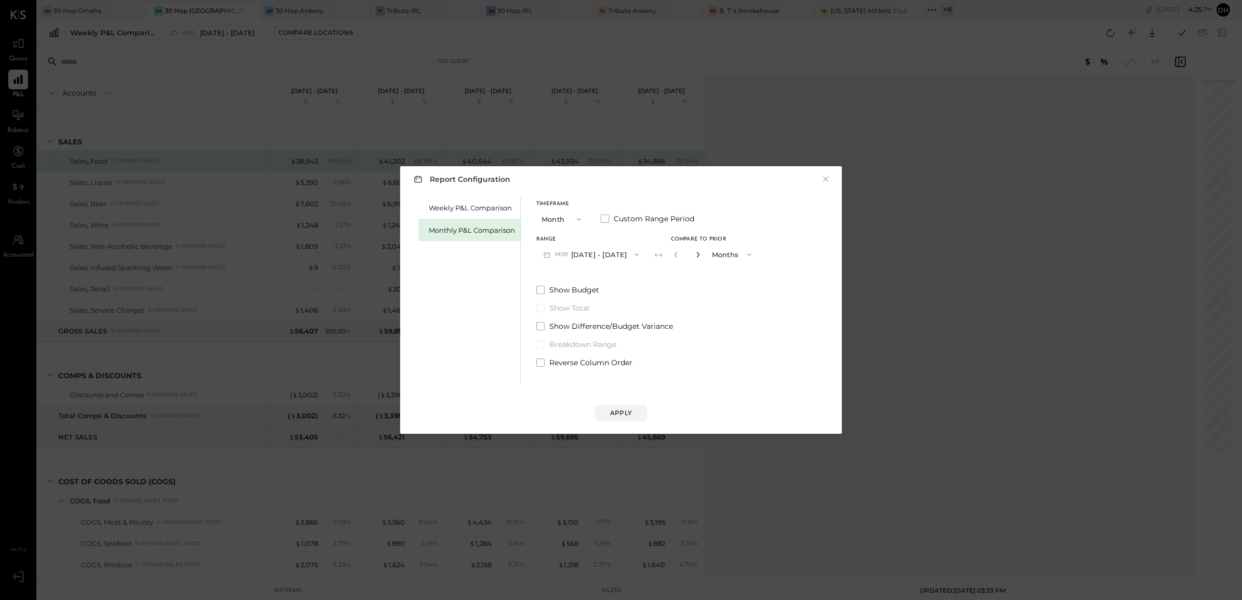
click at [697, 255] on icon "button" at bounding box center [698, 255] width 3 height 6
type input "*"
click at [609, 411] on button "Apply" at bounding box center [621, 413] width 52 height 17
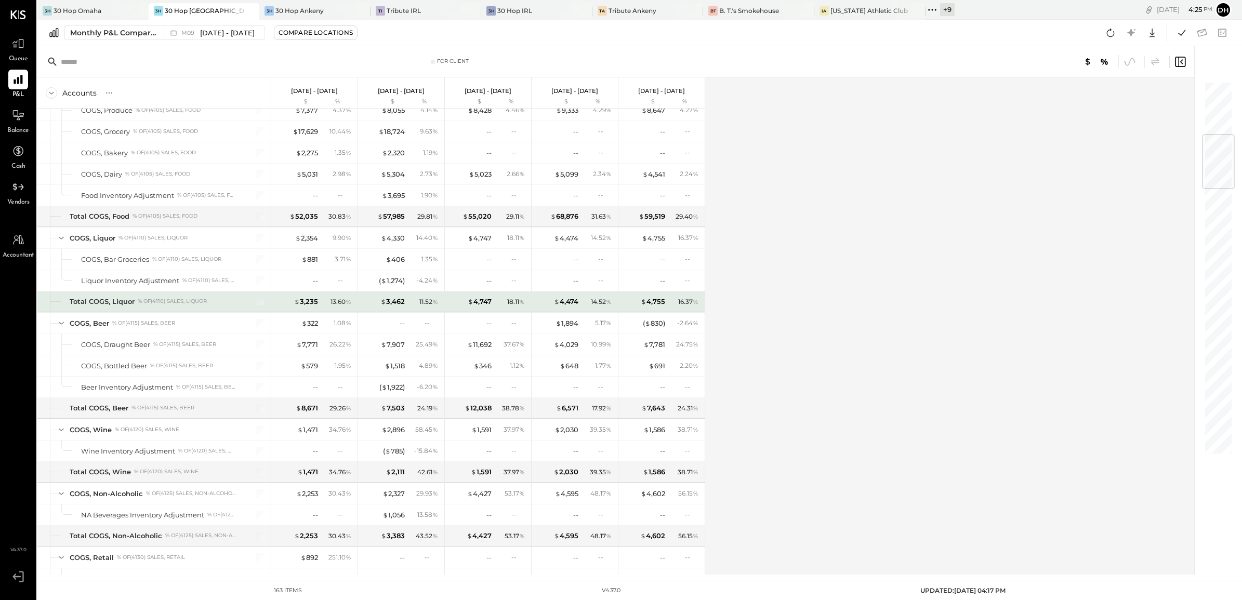
scroll to position [520, 0]
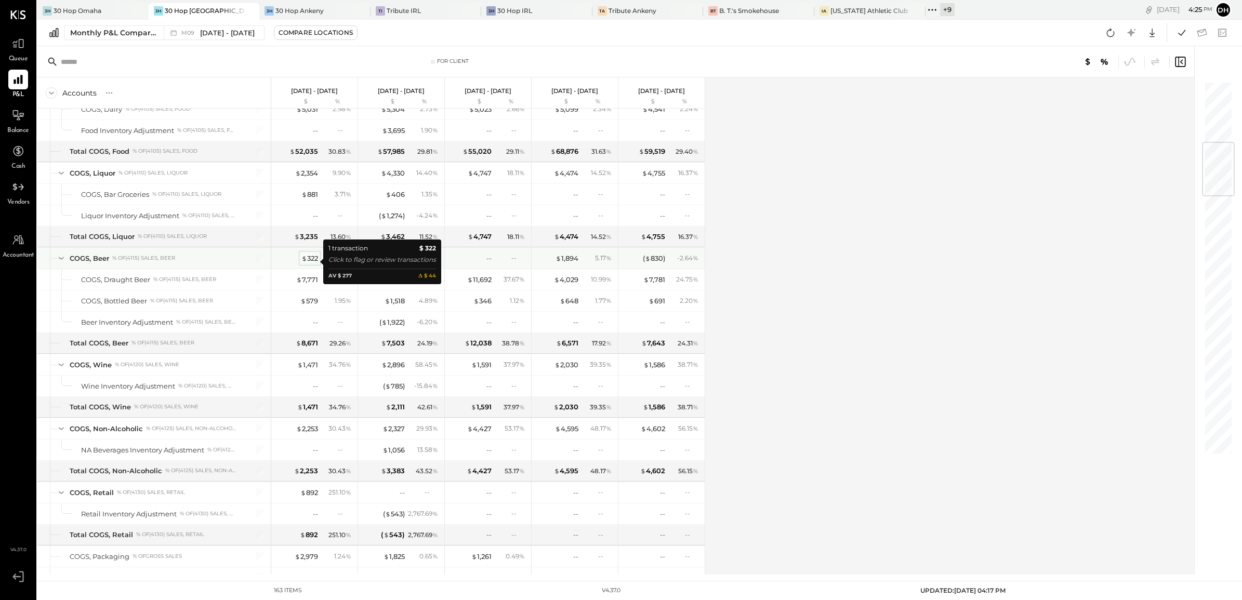
click at [312, 263] on div "$ 322" at bounding box center [310, 259] width 17 height 10
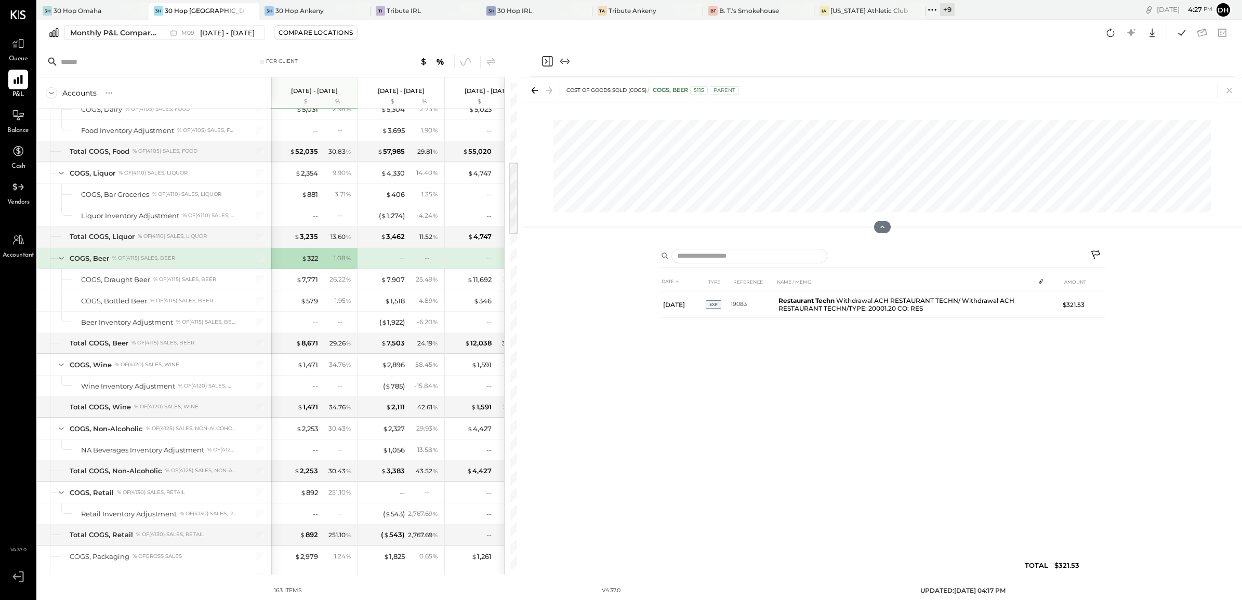
drag, startPoint x: 1230, startPoint y: 87, endPoint x: 1161, endPoint y: 44, distance: 81.9
click at [1230, 88] on icon at bounding box center [1230, 90] width 15 height 15
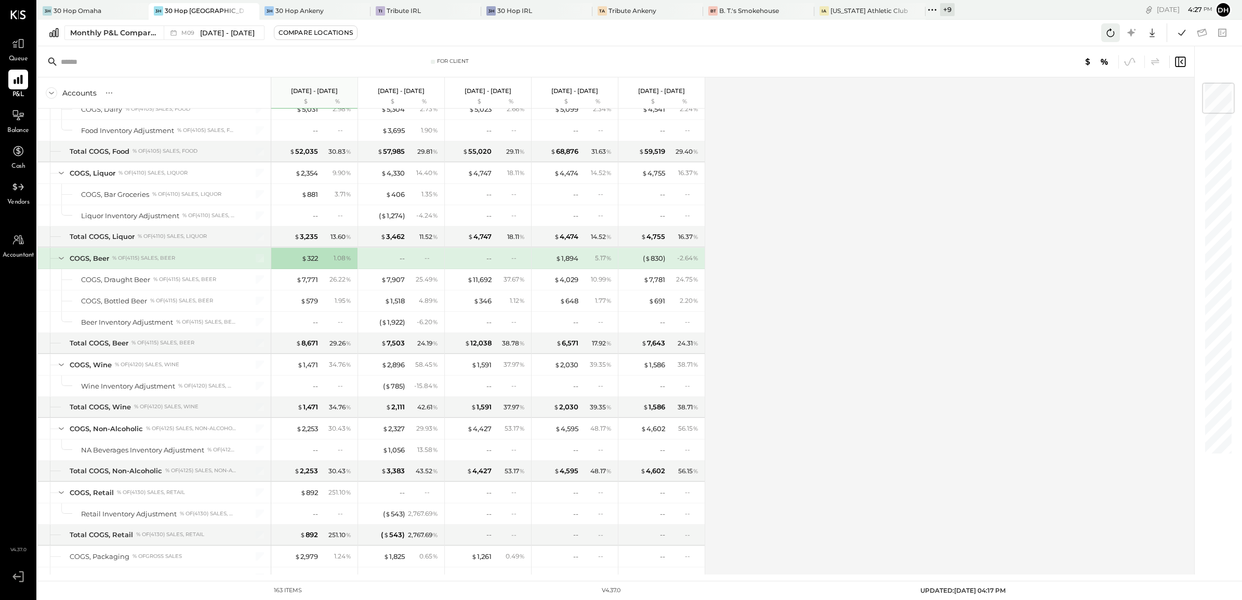
click at [1109, 37] on icon at bounding box center [1111, 33] width 14 height 14
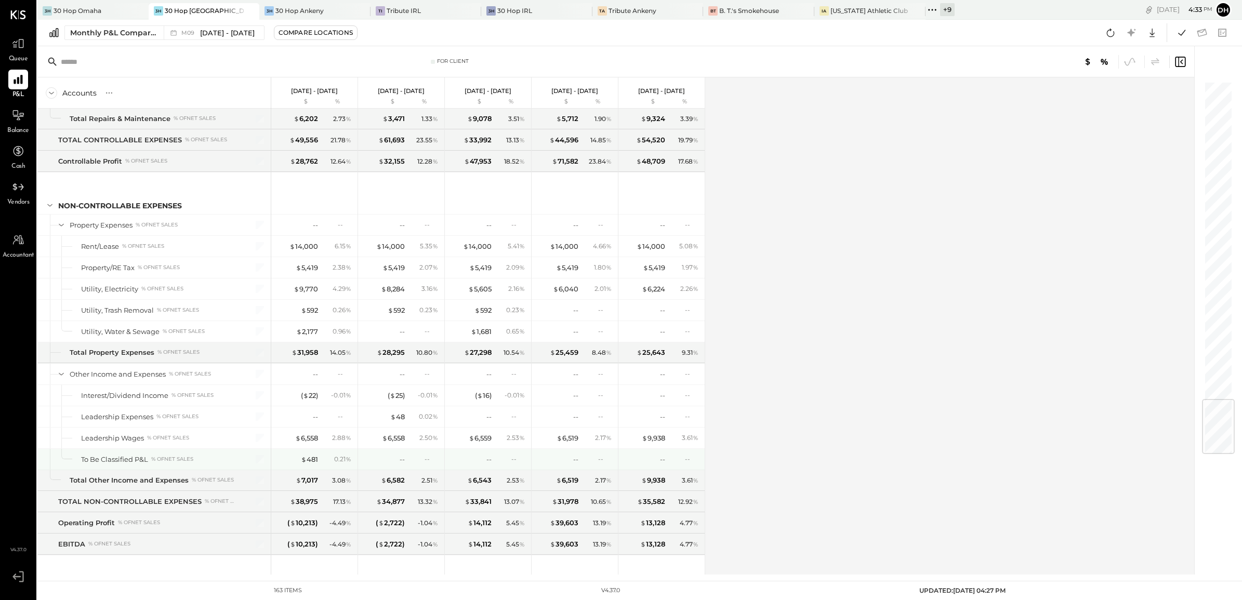
scroll to position [2706, 0]
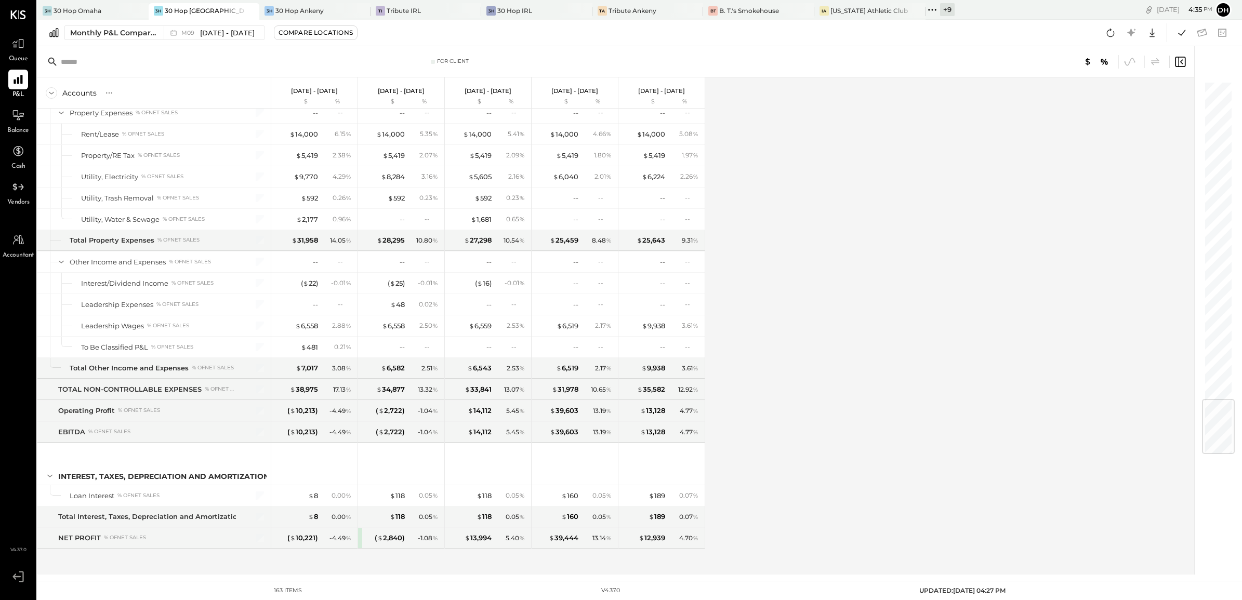
click at [804, 372] on div "Accounts S % GL [DATE] - [DATE] $ % [DATE] - [DATE] $ % [DATE] - [DATE] $ % [DA…" at bounding box center [616, 325] width 1159 height 497
click at [1110, 26] on icon at bounding box center [1111, 33] width 14 height 14
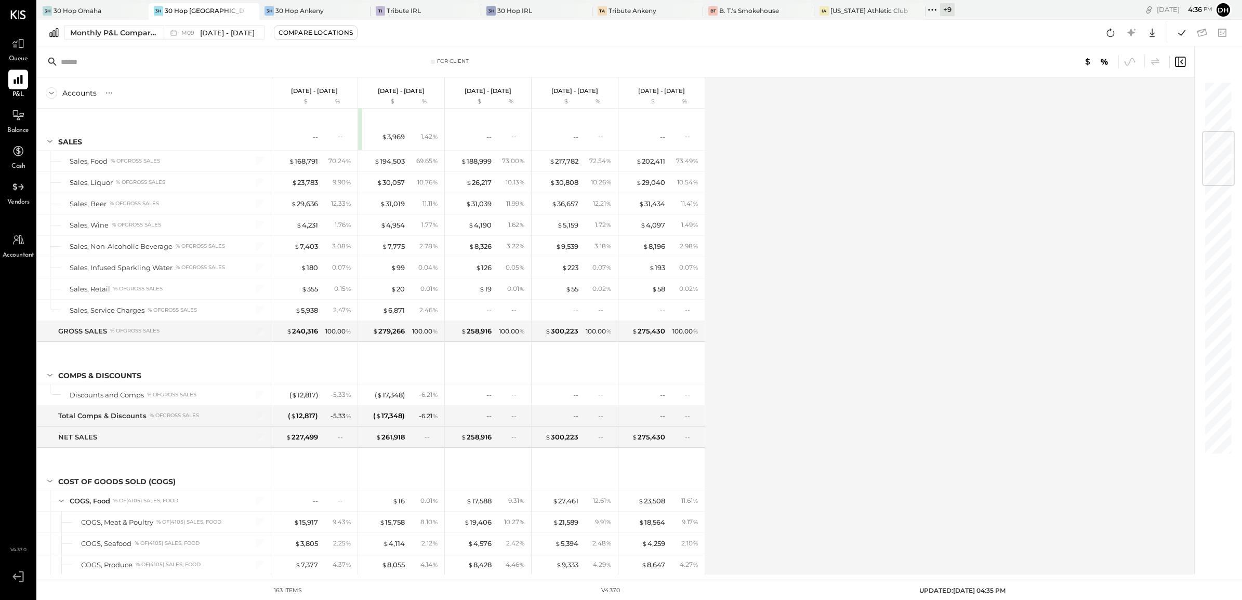
scroll to position [429, 0]
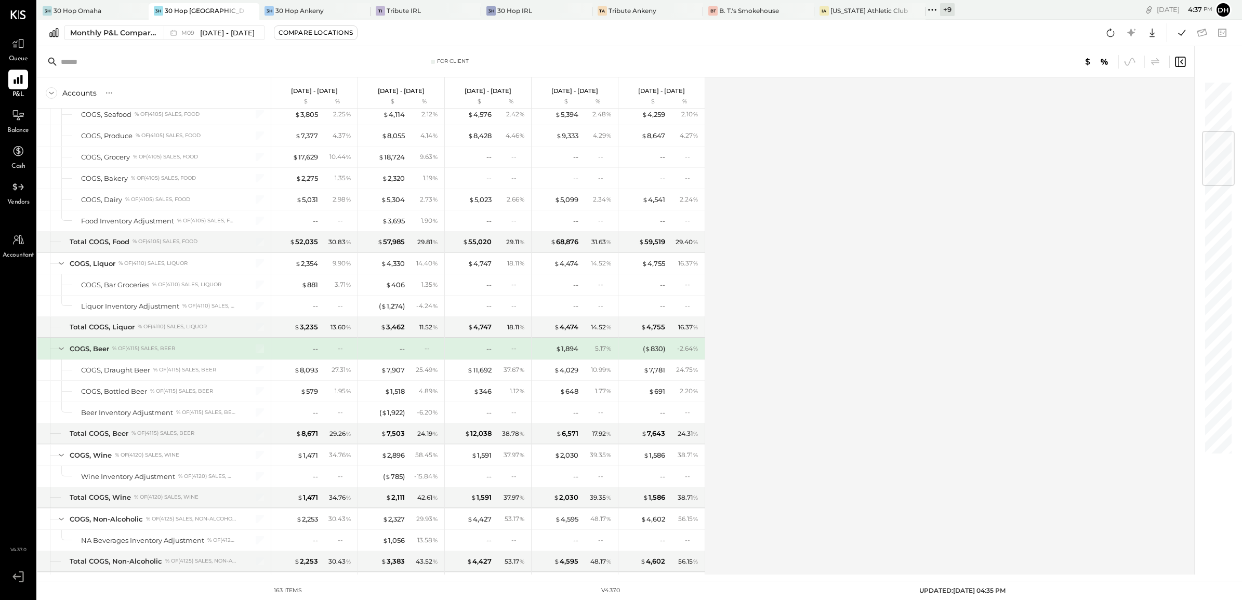
click at [940, 6] on div "+ 9" at bounding box center [947, 9] width 15 height 13
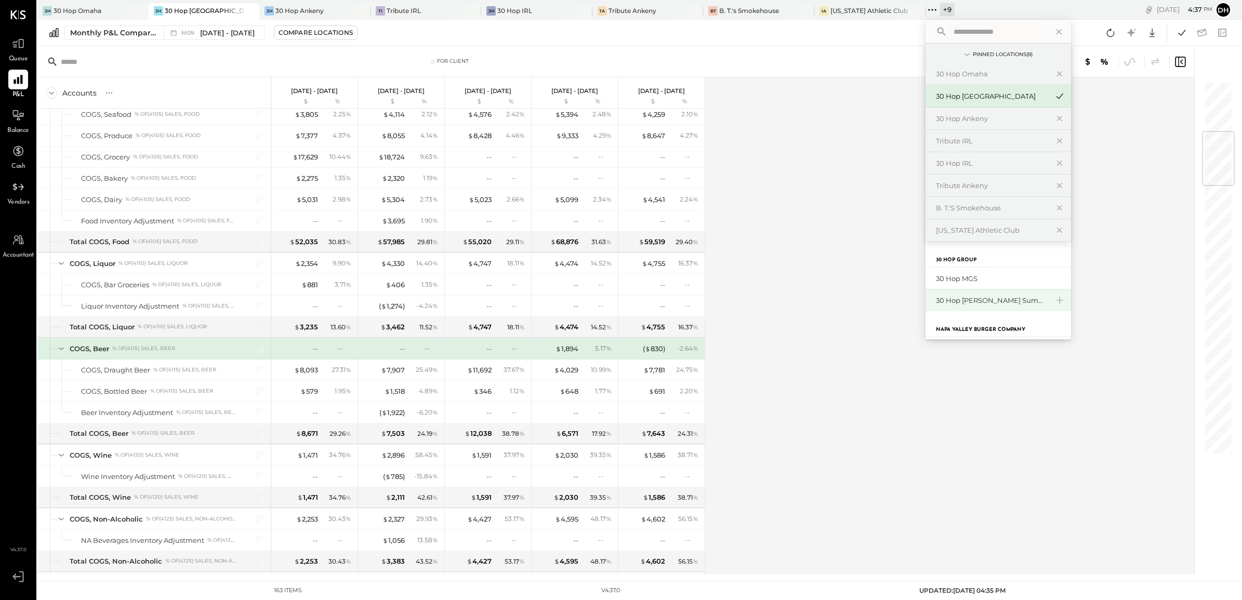
click at [936, 299] on div "30 Hop [PERSON_NAME] Summit" at bounding box center [992, 301] width 112 height 10
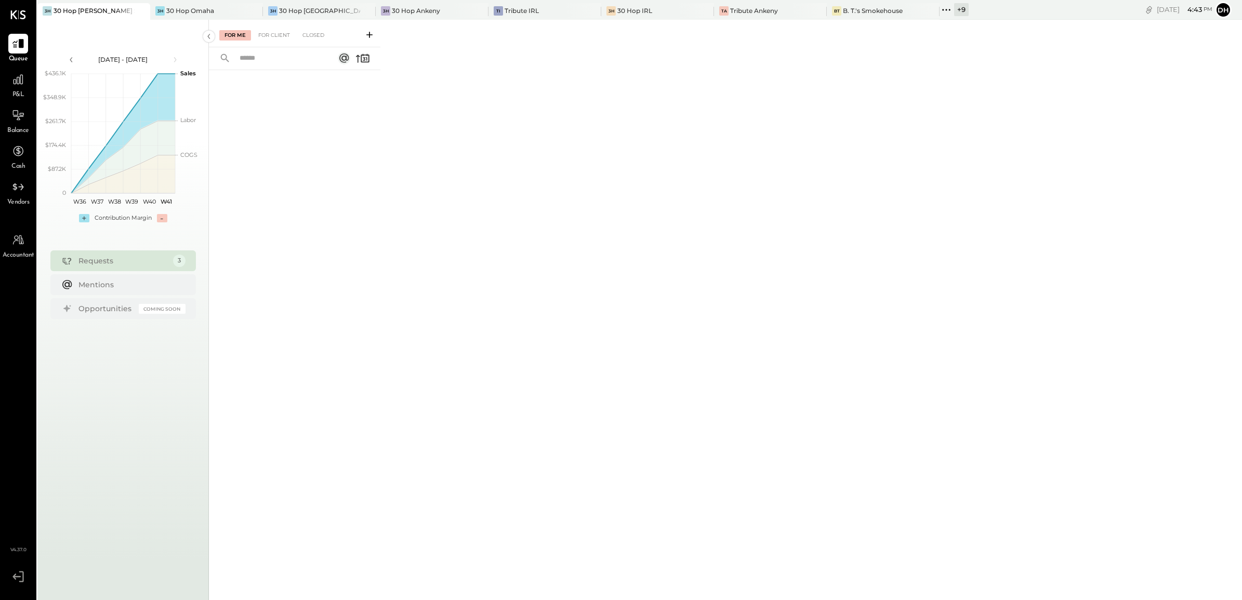
click at [367, 35] on icon at bounding box center [369, 35] width 10 height 10
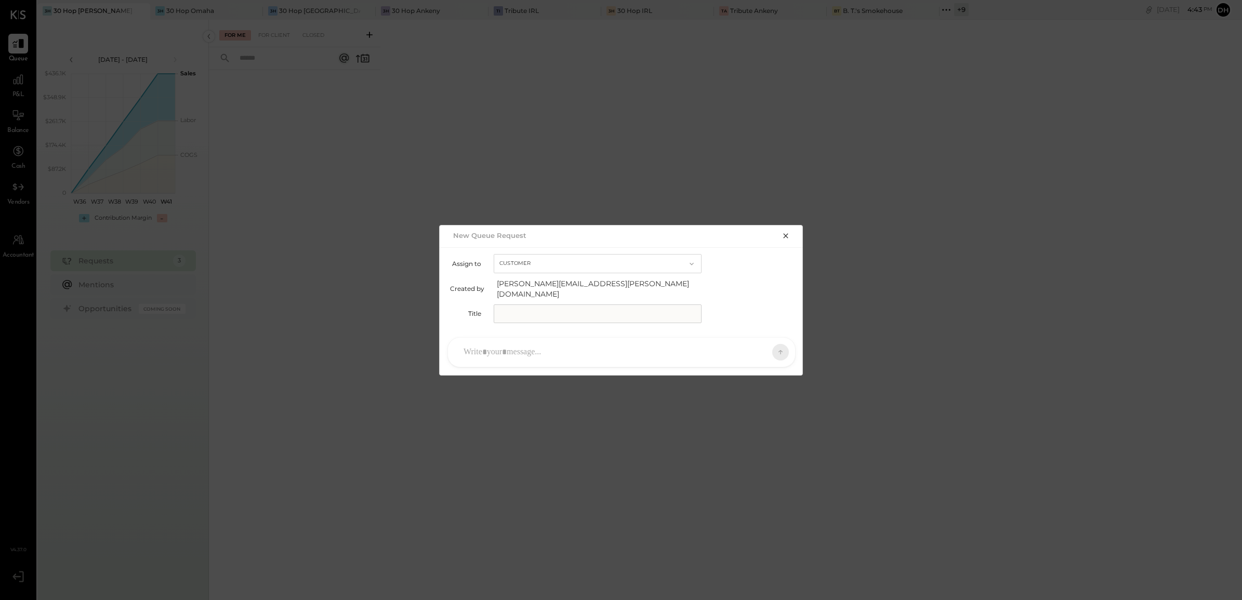
click at [537, 310] on input "text" at bounding box center [598, 314] width 208 height 19
type input "**********"
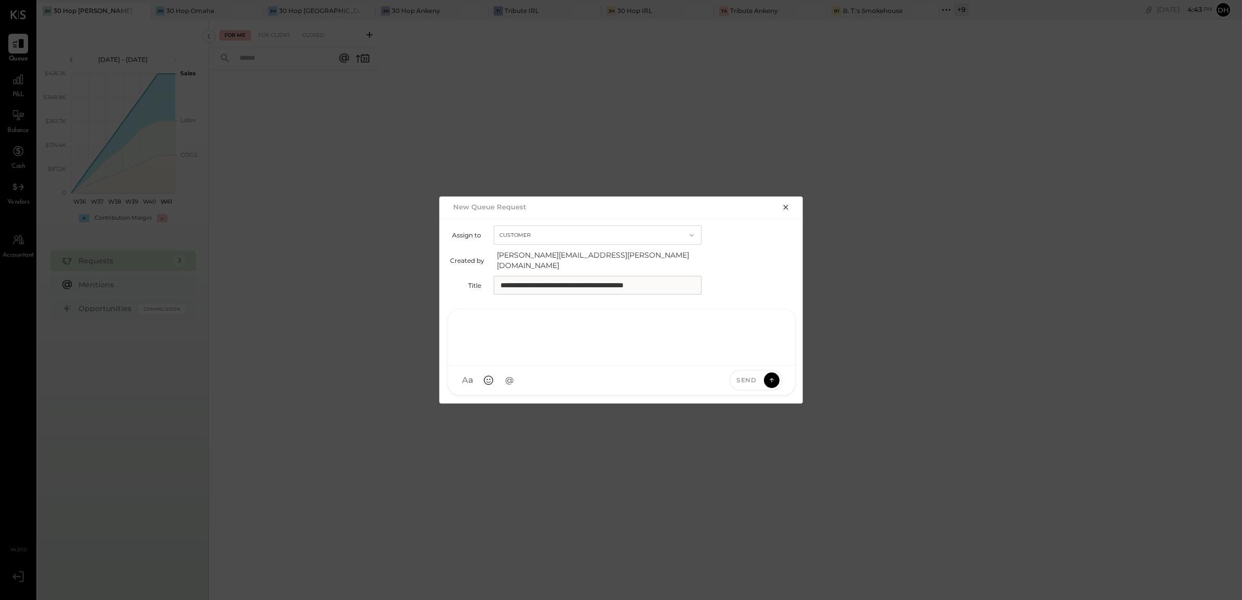
click at [549, 349] on div at bounding box center [621, 337] width 326 height 42
paste div
click at [772, 375] on icon at bounding box center [771, 380] width 9 height 10
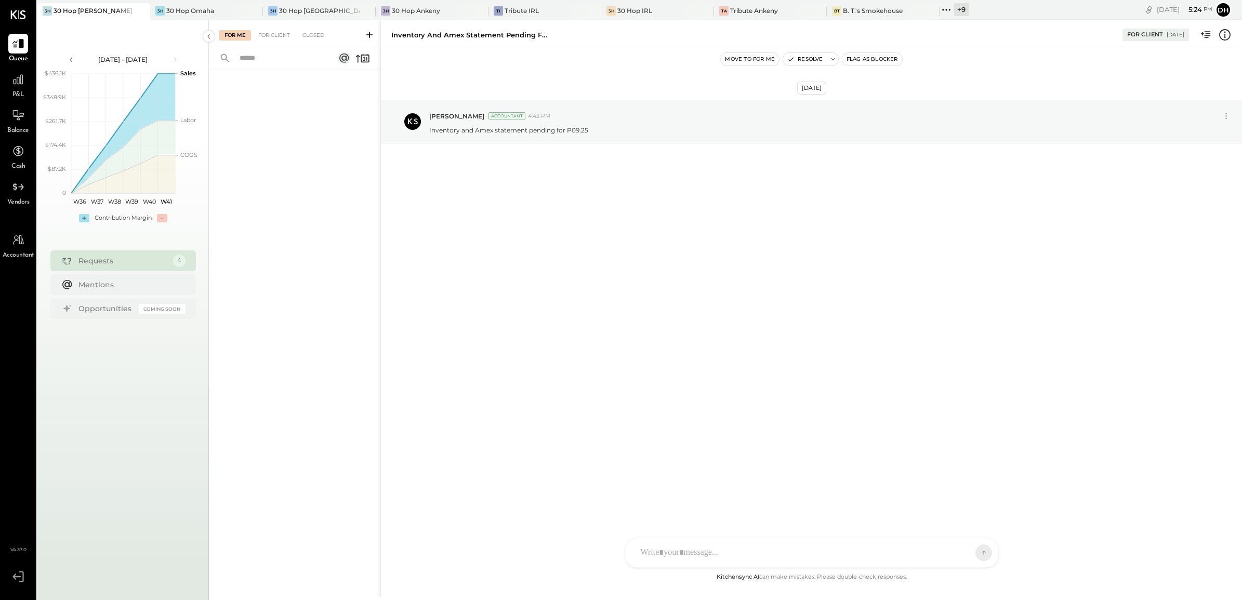
click at [607, 286] on div "[DATE] [PERSON_NAME] Accountant 4:43 PM Inventory and Amex statement pending fo…" at bounding box center [811, 309] width 861 height 524
click at [16, 78] on icon at bounding box center [18, 79] width 10 height 10
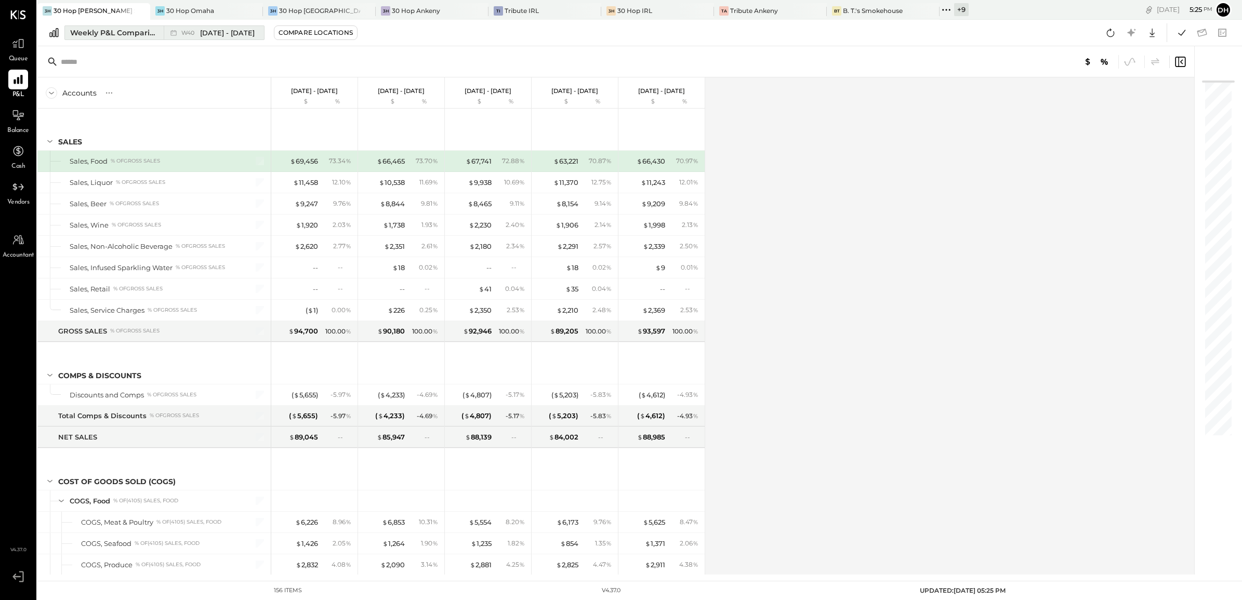
click at [100, 30] on div "Weekly P&L Comparison" at bounding box center [113, 33] width 87 height 10
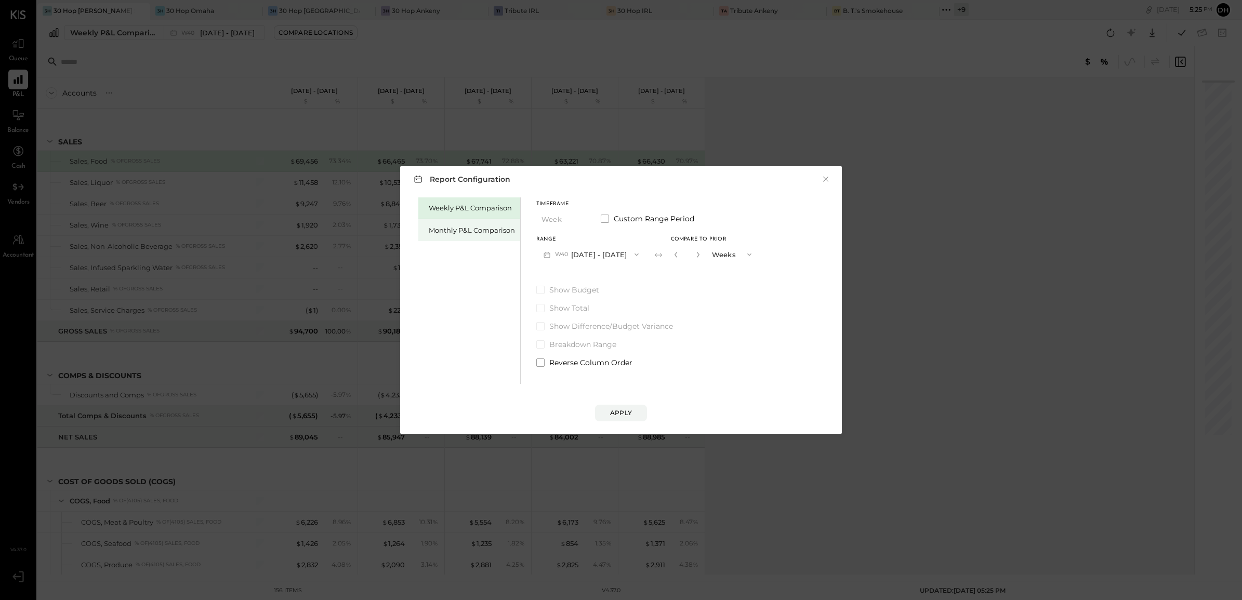
click at [440, 229] on div "Monthly P&L Comparison" at bounding box center [472, 231] width 86 height 10
click at [585, 255] on button "M10 [DATE] - [DATE]" at bounding box center [590, 254] width 108 height 19
click at [597, 281] on span "[DATE] - [DATE]" at bounding box center [586, 277] width 49 height 9
click at [671, 256] on div "Compare" at bounding box center [679, 256] width 34 height 9
click at [697, 254] on icon "button" at bounding box center [698, 255] width 3 height 6
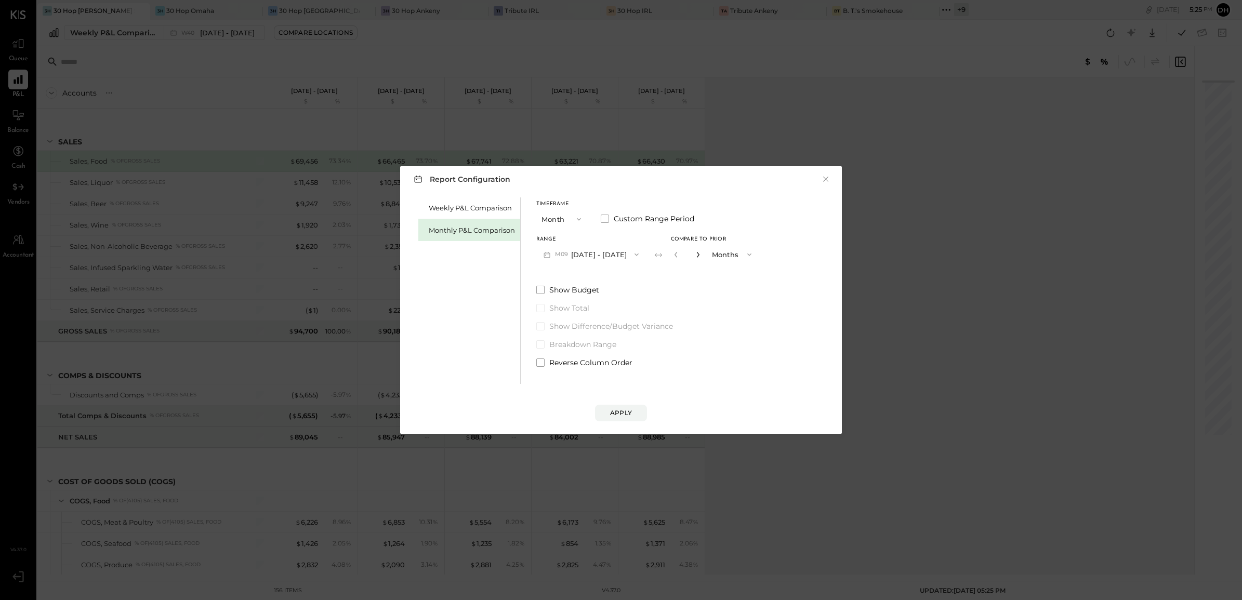
click at [697, 254] on icon "button" at bounding box center [698, 255] width 3 height 6
type input "*"
click at [616, 415] on div "Apply" at bounding box center [621, 413] width 22 height 9
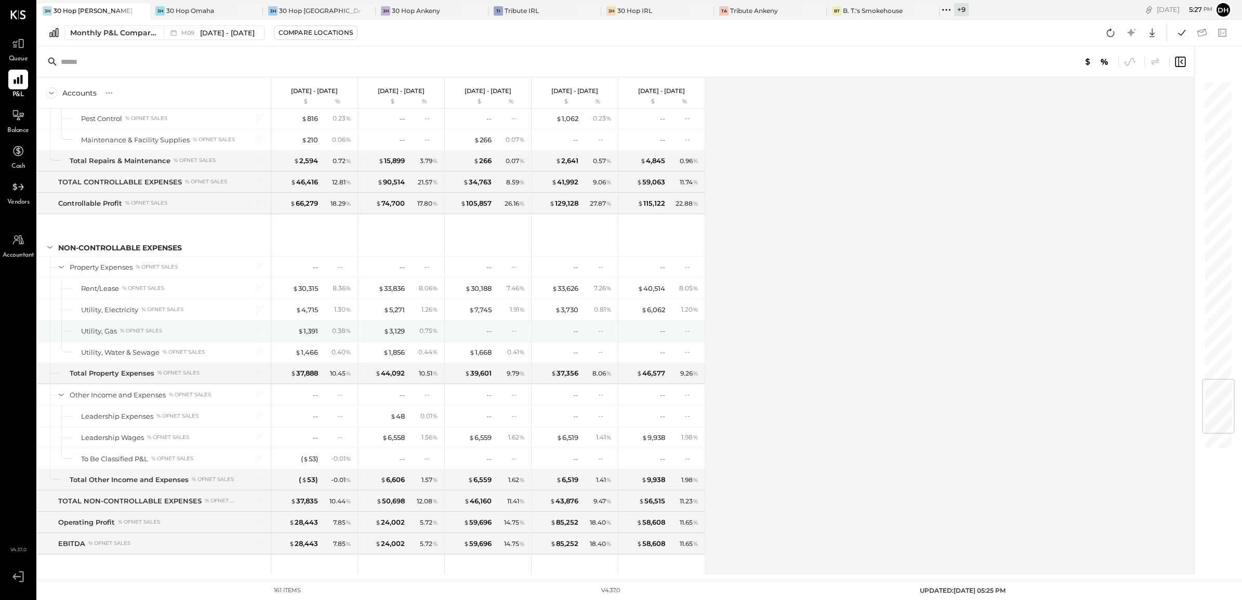
scroll to position [2663, 0]
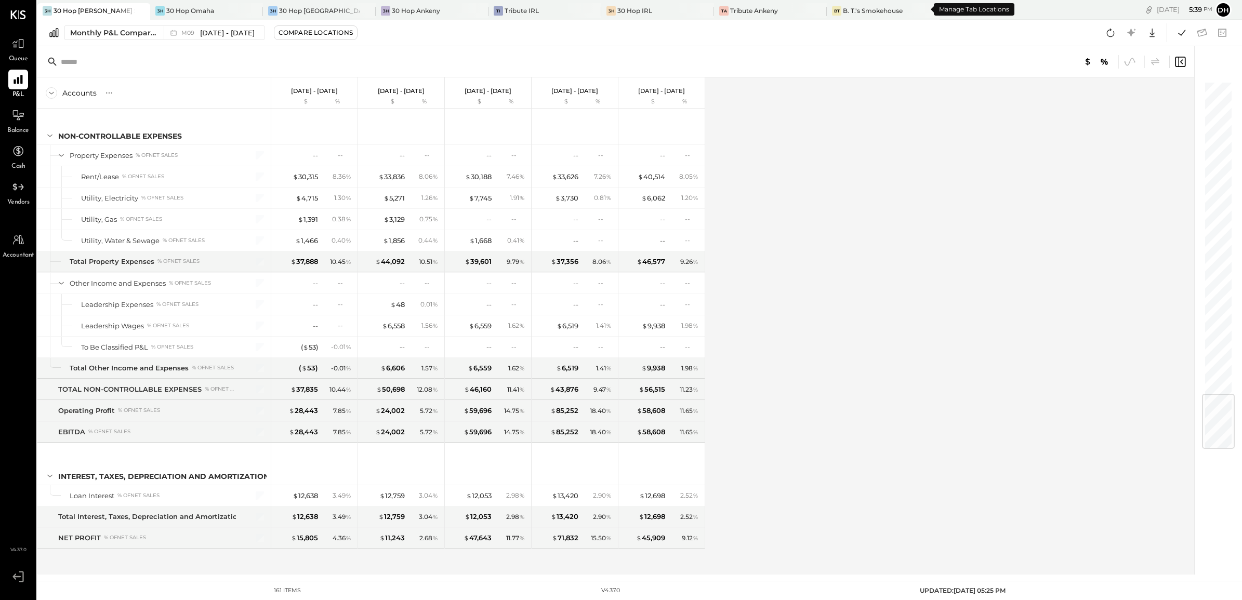
click at [954, 9] on div "+ 9" at bounding box center [961, 9] width 15 height 13
click at [315, 14] on div "30 Hop [GEOGRAPHIC_DATA]" at bounding box center [319, 10] width 81 height 9
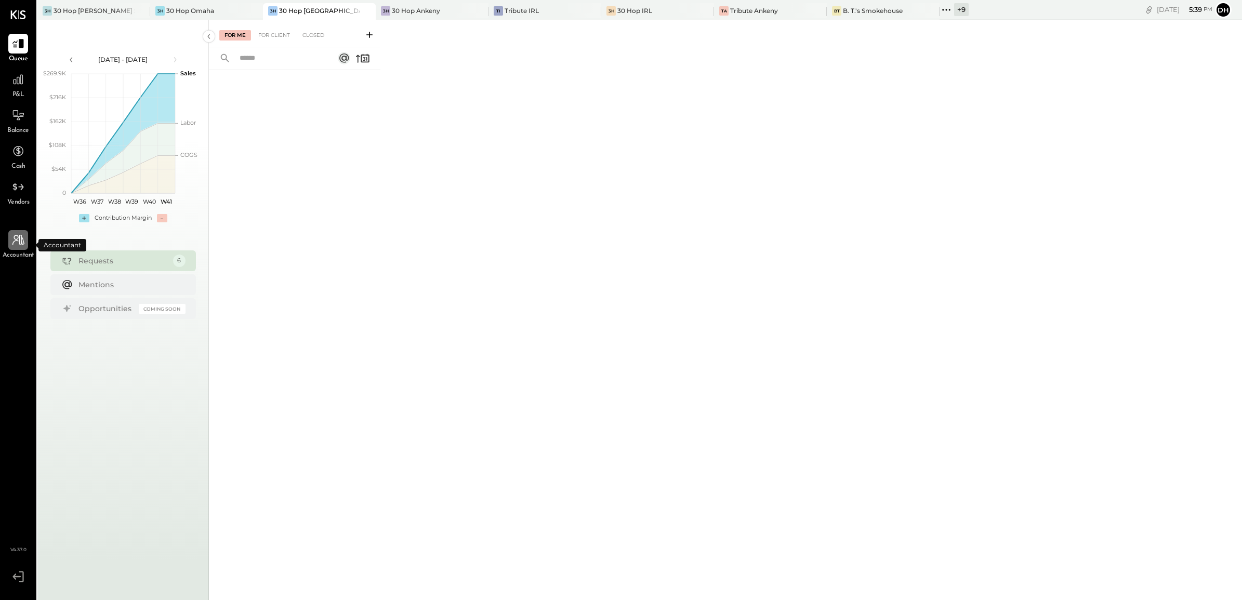
click at [16, 242] on icon at bounding box center [18, 240] width 14 height 14
select select "**"
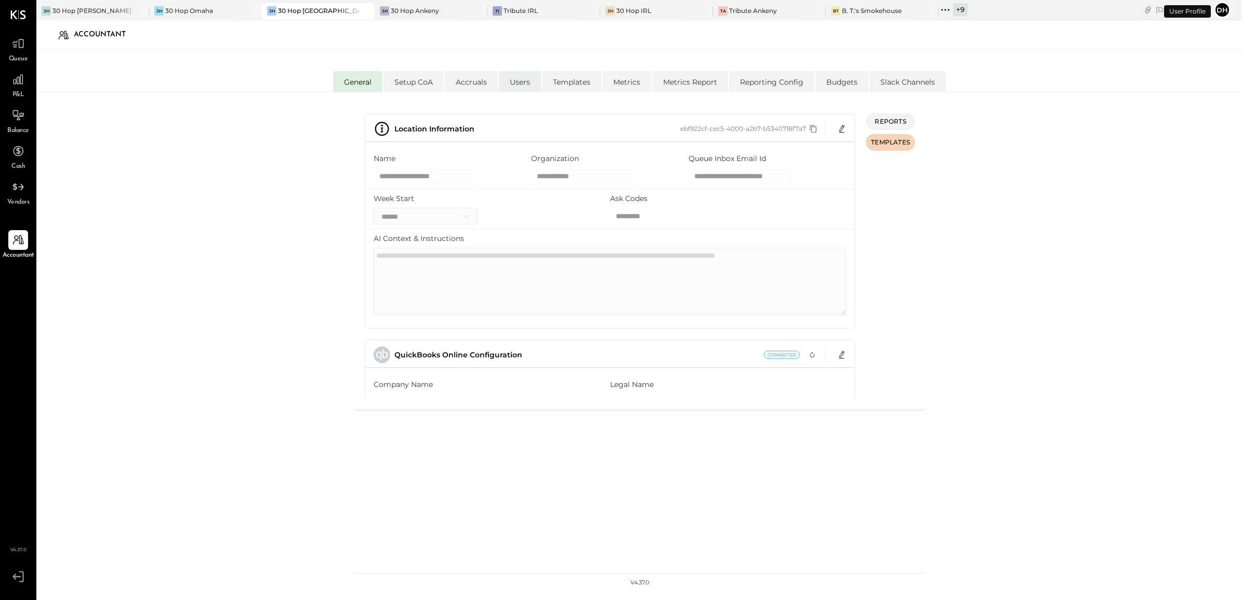
click at [525, 86] on li "Users" at bounding box center [520, 81] width 42 height 21
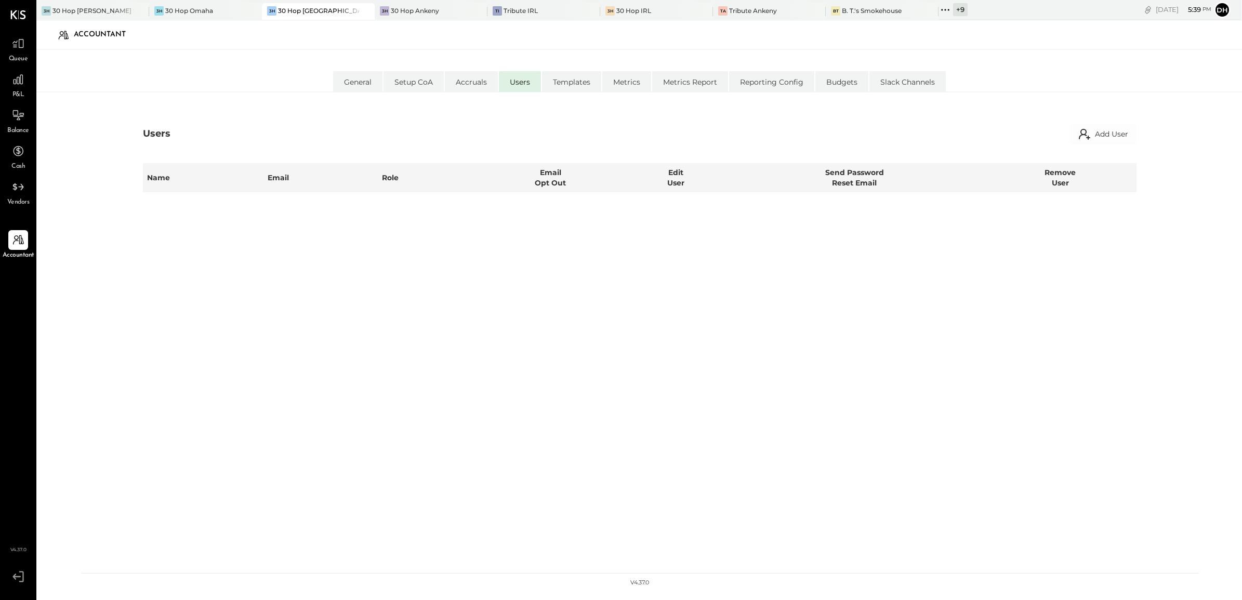
select select "**********"
select select "*****"
select select "********"
select select "*****"
select select "********"
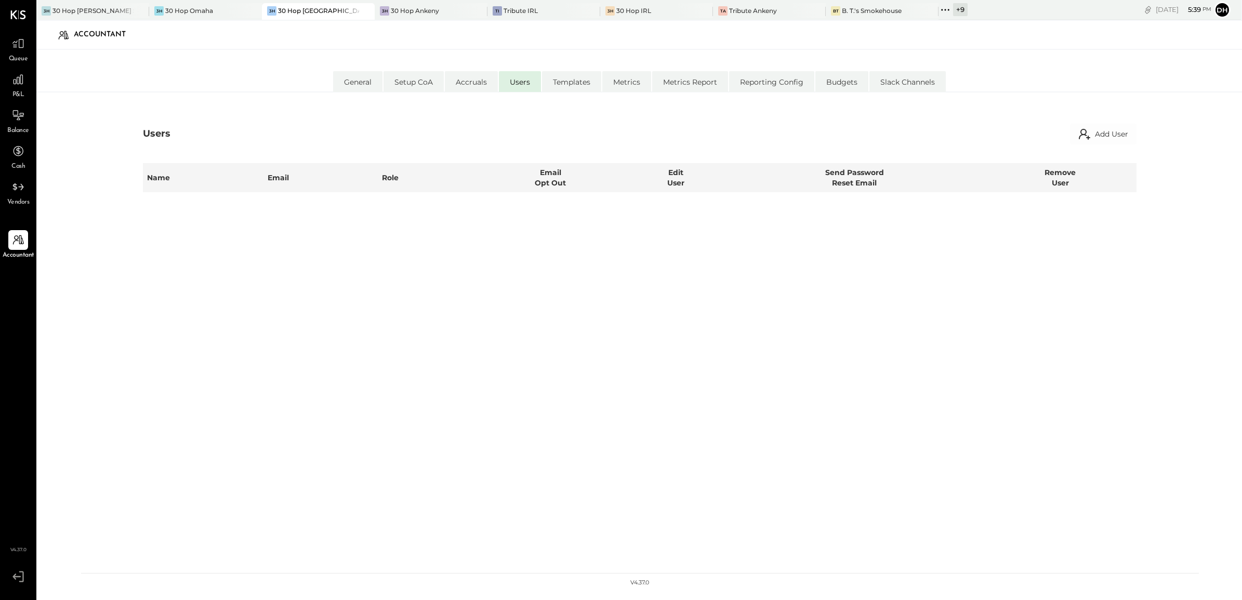
select select "*****"
select select "**********"
select select "********"
select select "*****"
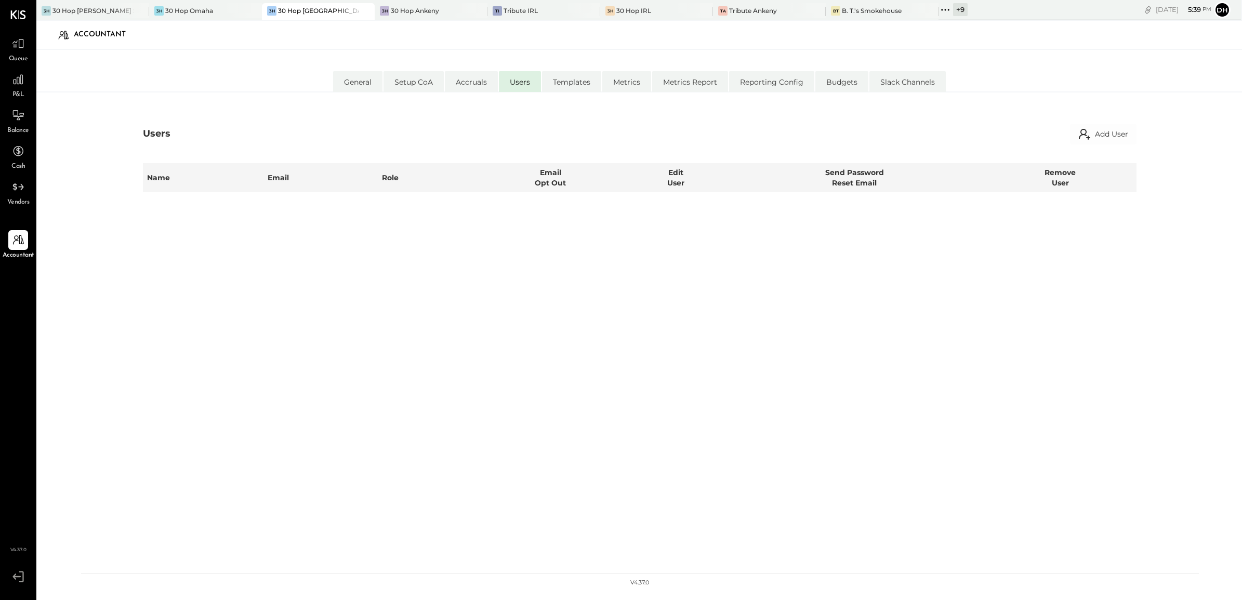
select select "********"
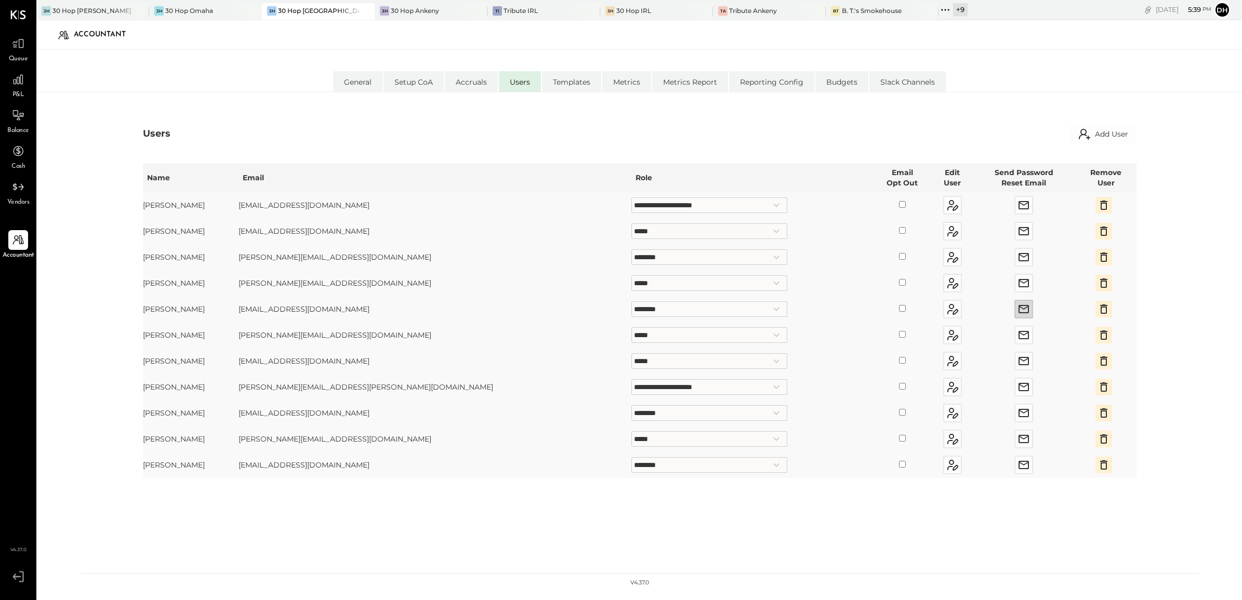
click at [1018, 310] on icon "button" at bounding box center [1024, 309] width 12 height 12
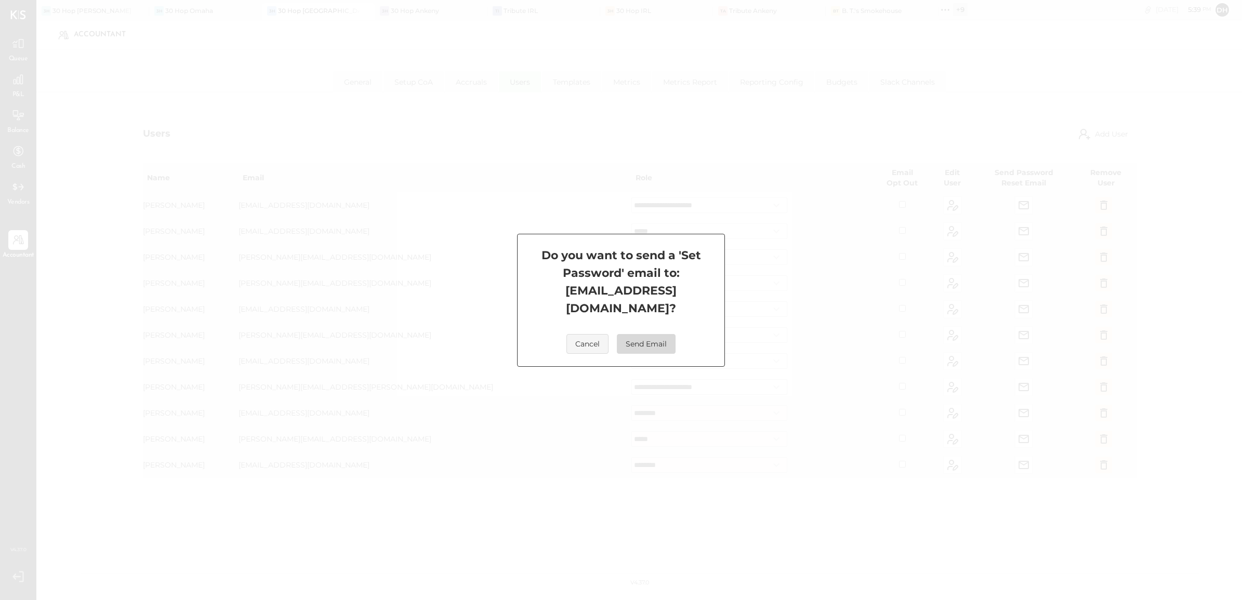
click at [638, 334] on button "Send Email" at bounding box center [646, 344] width 59 height 20
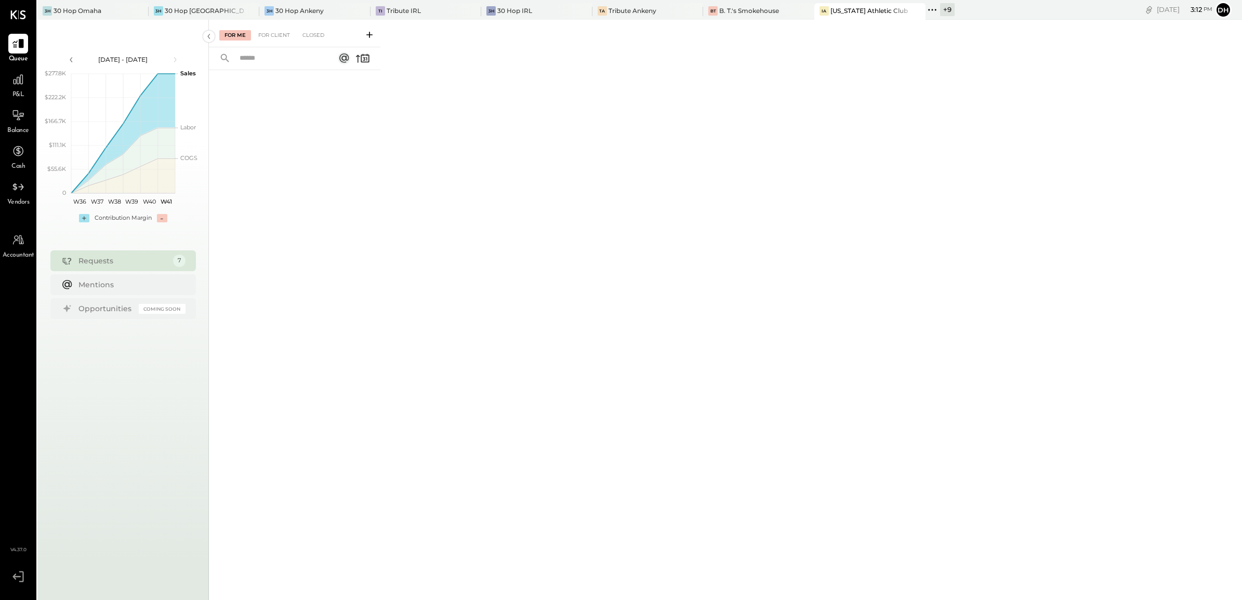
click at [369, 37] on icon at bounding box center [369, 35] width 10 height 10
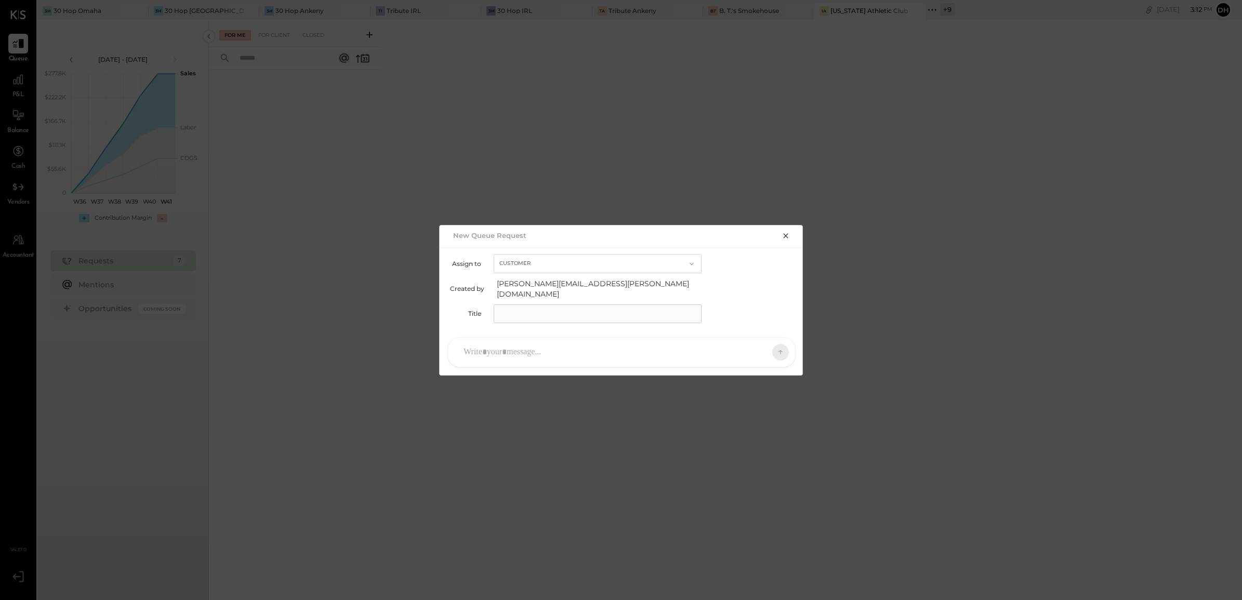
click at [534, 311] on input "text" at bounding box center [598, 314] width 208 height 19
type input "**********"
click at [513, 357] on div at bounding box center [612, 352] width 308 height 23
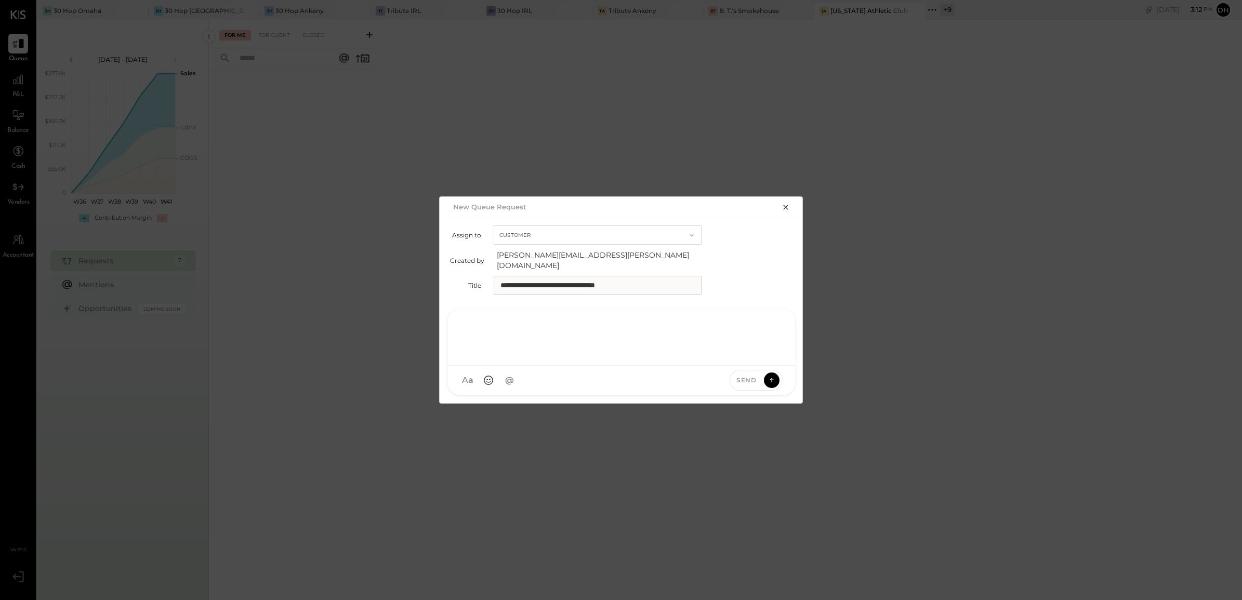
paste div
click at [774, 375] on icon at bounding box center [771, 380] width 9 height 10
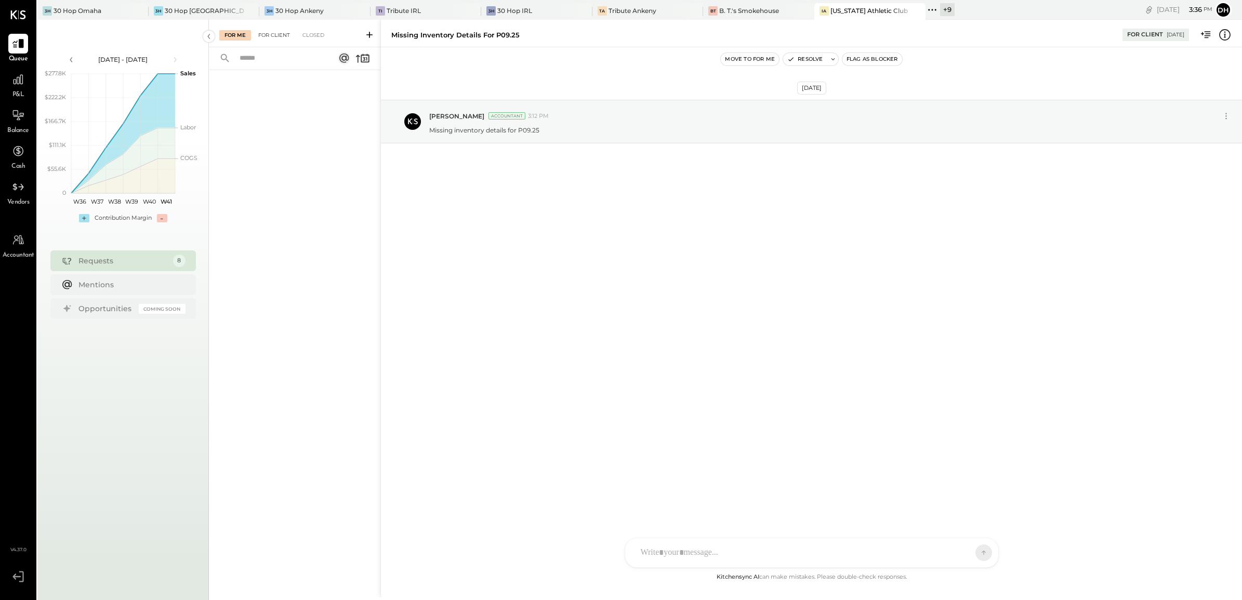
click at [277, 35] on div "For Client" at bounding box center [274, 35] width 42 height 10
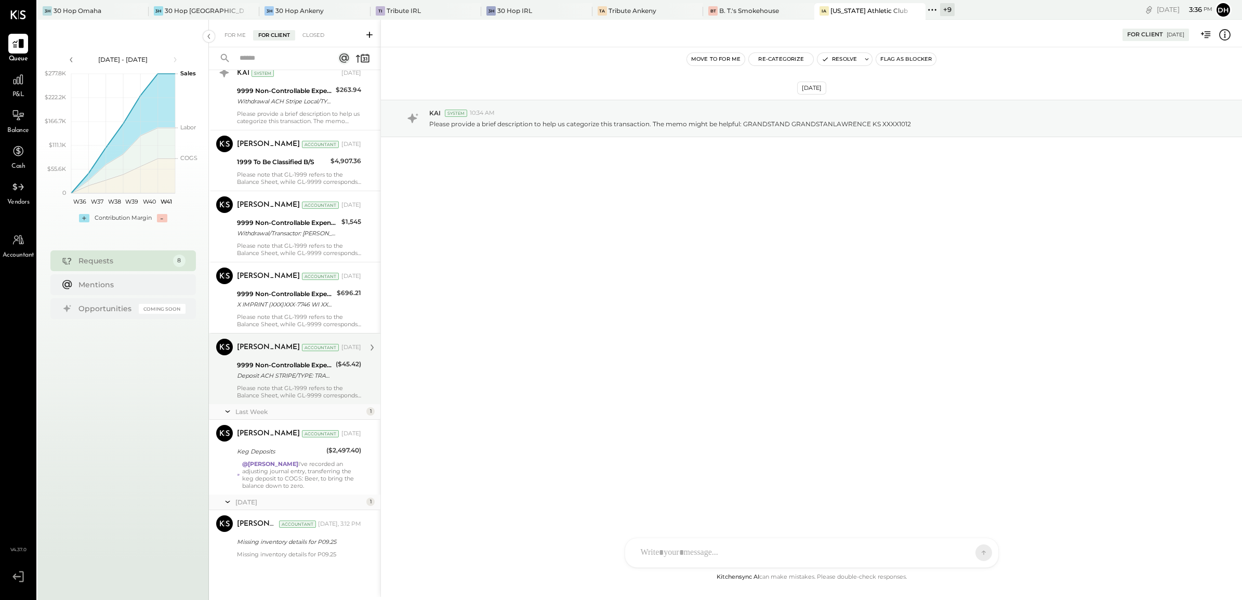
scroll to position [113, 0]
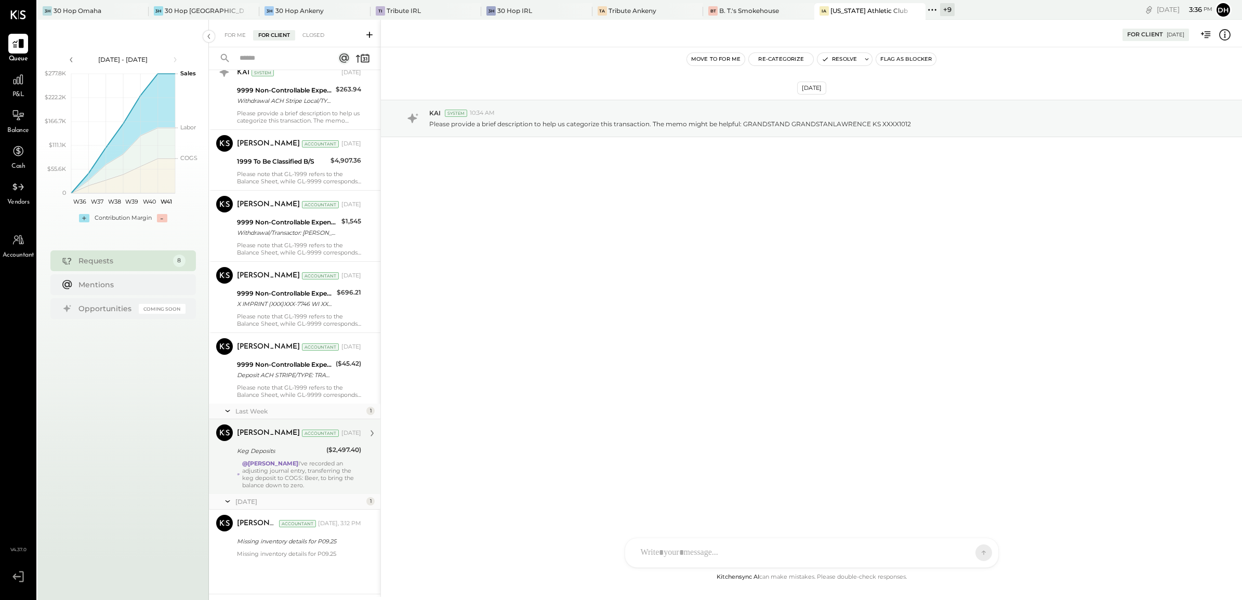
click at [303, 479] on div "@Erik Shewmaker I've recorded an adjusting journal entry, transferring the keg …" at bounding box center [301, 474] width 119 height 29
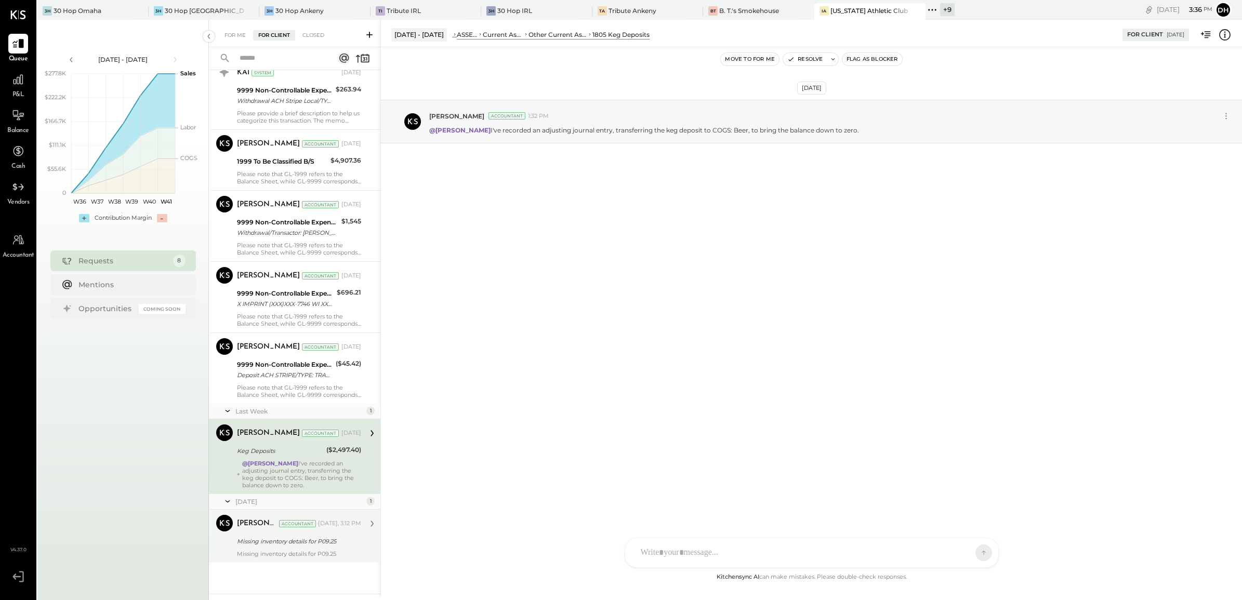
click at [285, 539] on div "Missing inventory details for P09.25" at bounding box center [297, 541] width 121 height 10
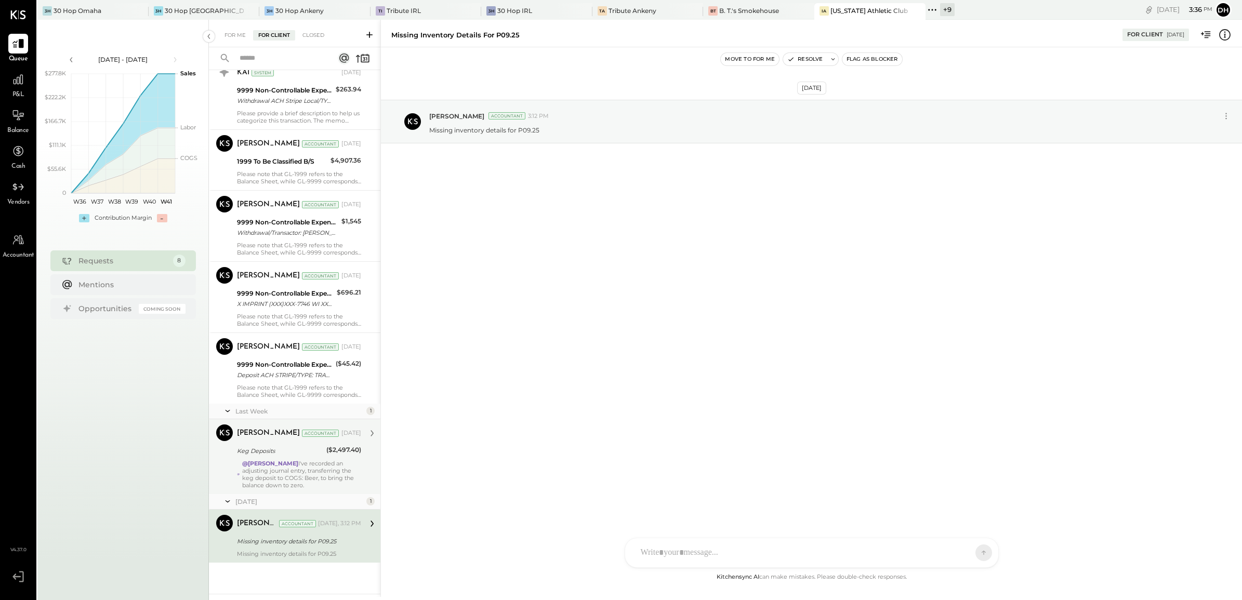
click at [373, 37] on icon at bounding box center [369, 35] width 10 height 10
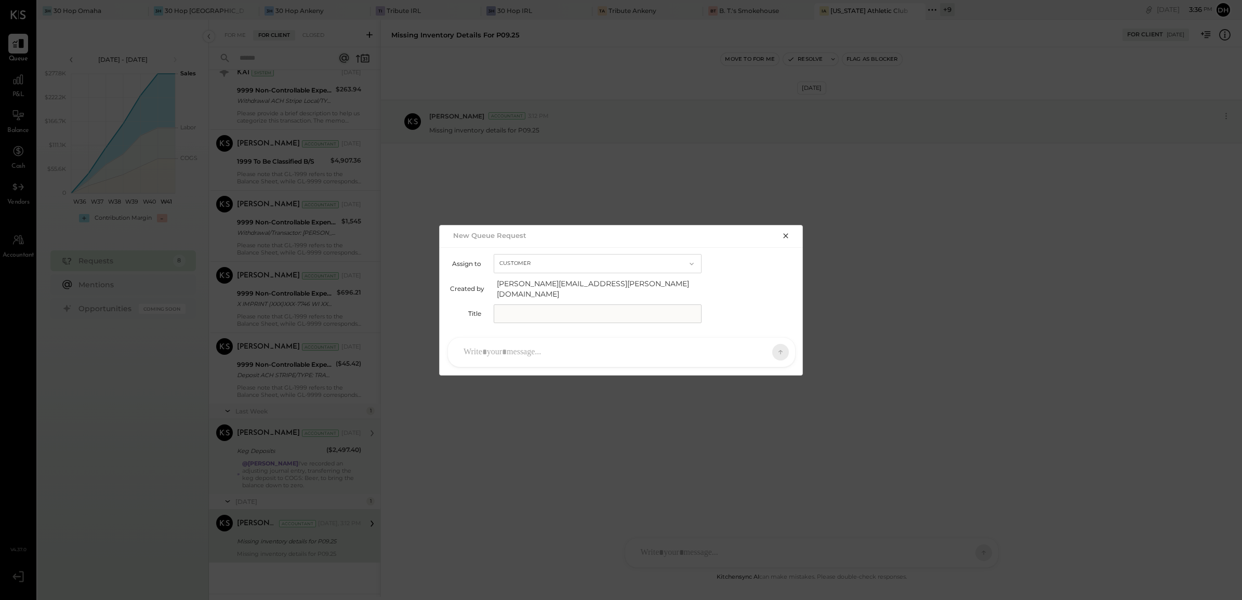
click at [526, 305] on input "text" at bounding box center [598, 314] width 208 height 19
type input "**********"
click at [519, 349] on div at bounding box center [612, 352] width 308 height 23
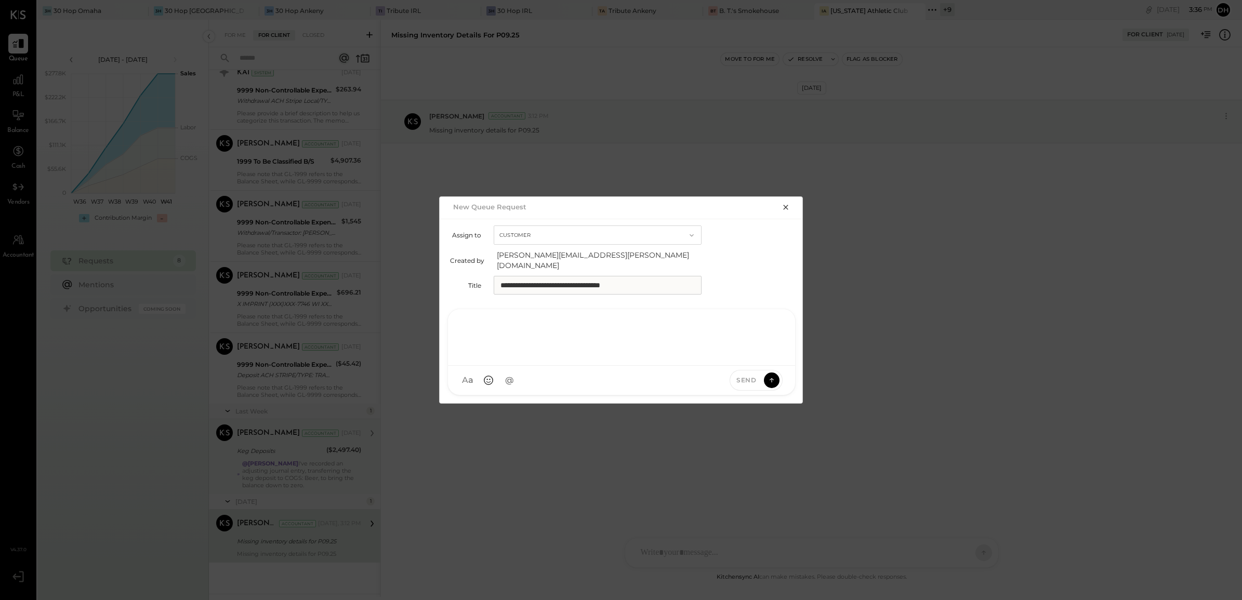
paste div
click at [769, 375] on icon at bounding box center [771, 380] width 9 height 10
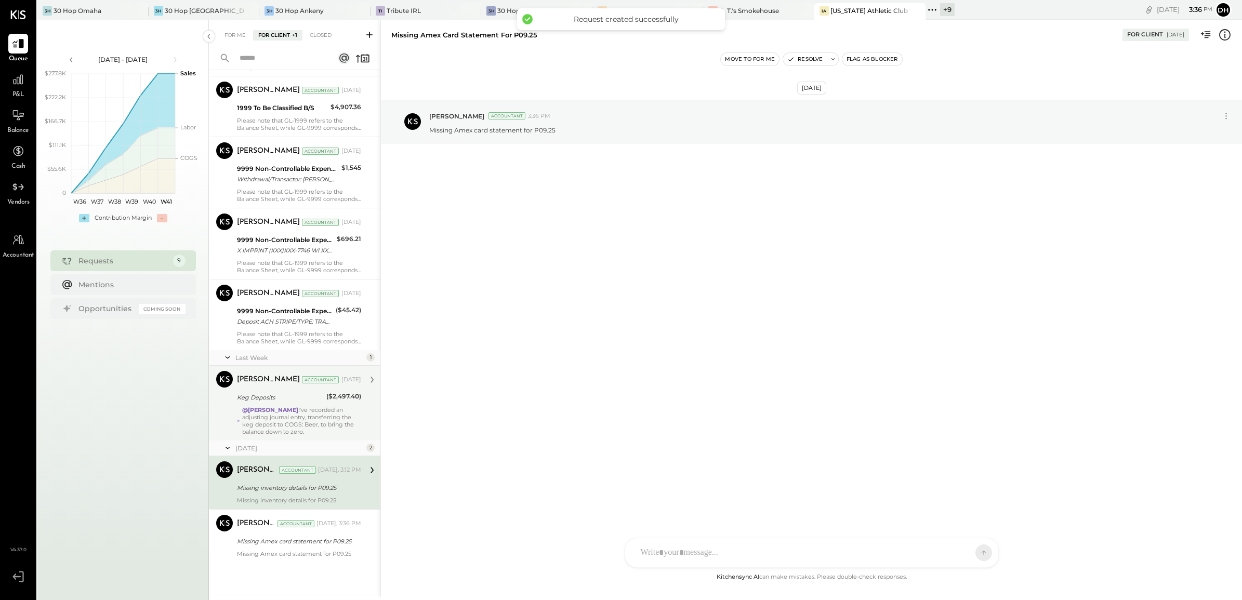
scroll to position [167, 0]
